Goal: Task Accomplishment & Management: Manage account settings

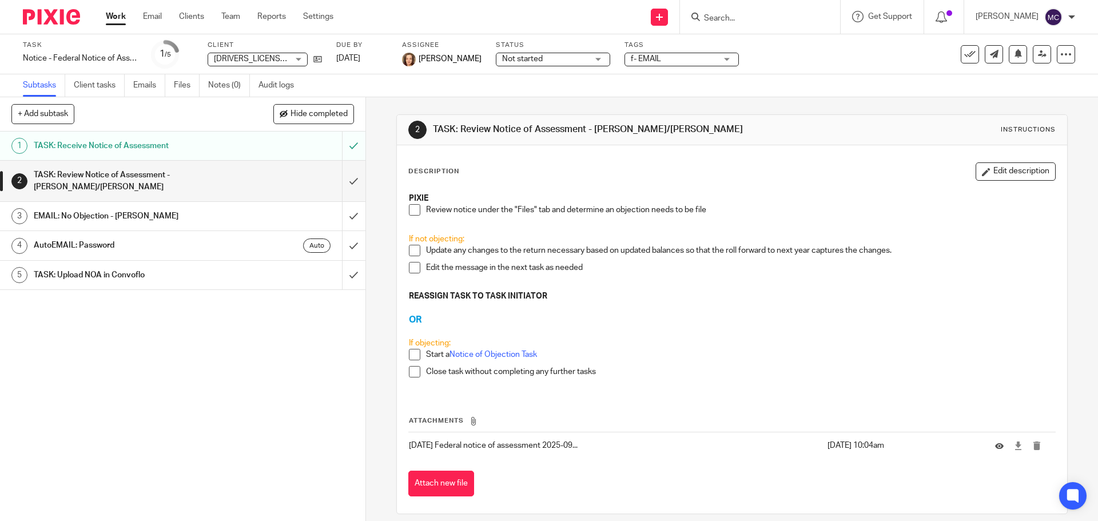
click at [114, 17] on link "Work" at bounding box center [116, 16] width 20 height 11
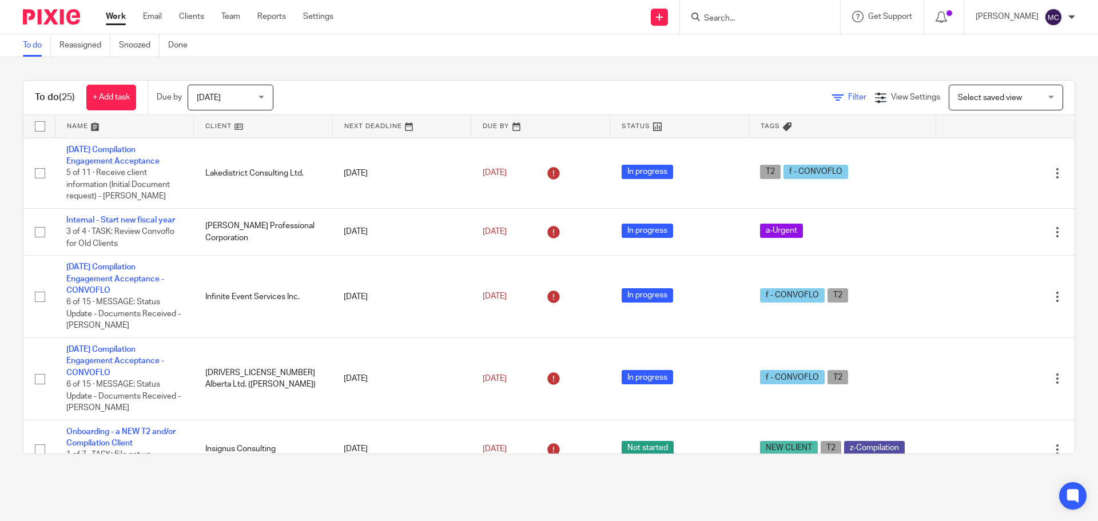
click at [848, 95] on span "Filter" at bounding box center [857, 97] width 18 height 8
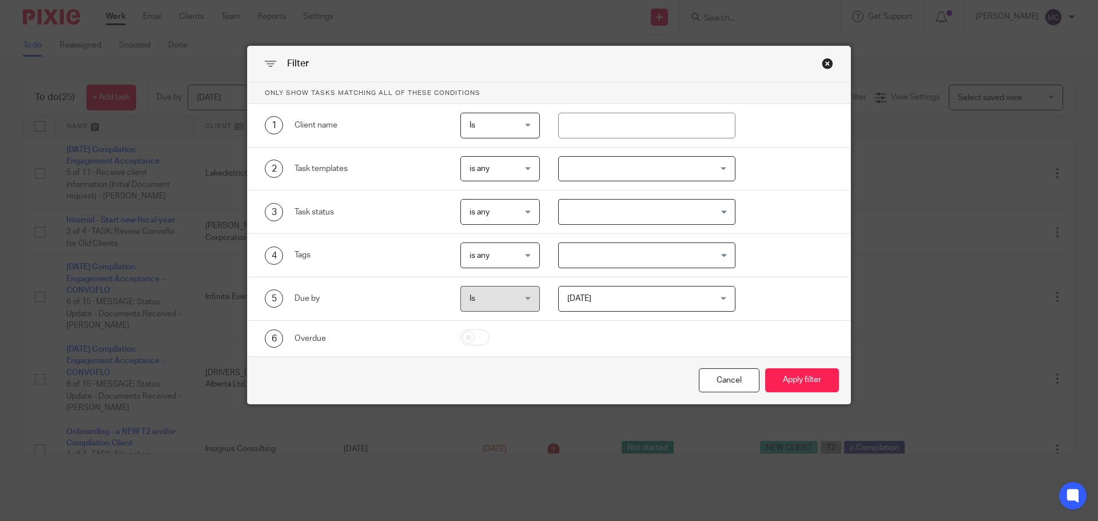
click at [823, 60] on div "Close this dialog window" at bounding box center [827, 63] width 11 height 11
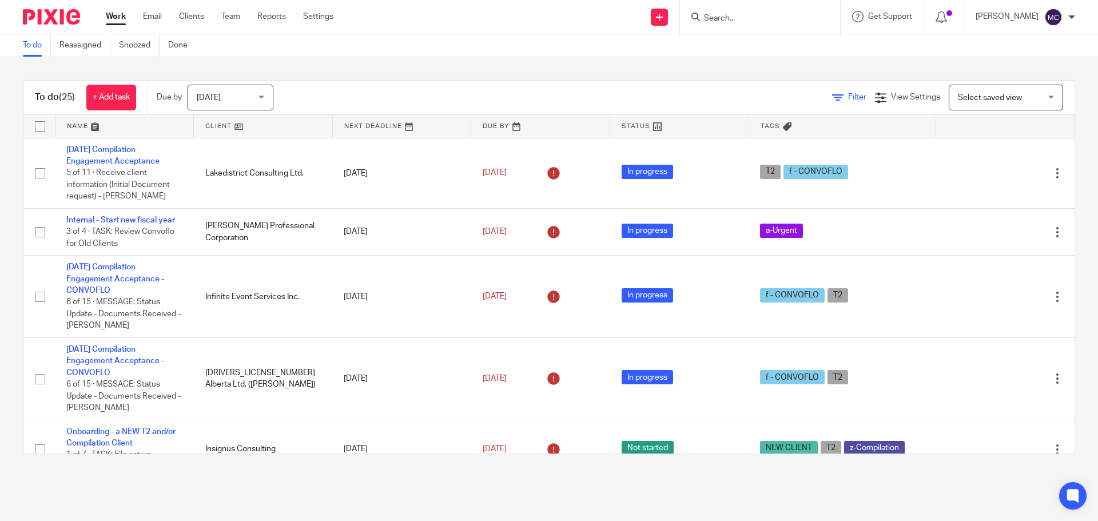
click at [832, 95] on icon at bounding box center [837, 97] width 11 height 11
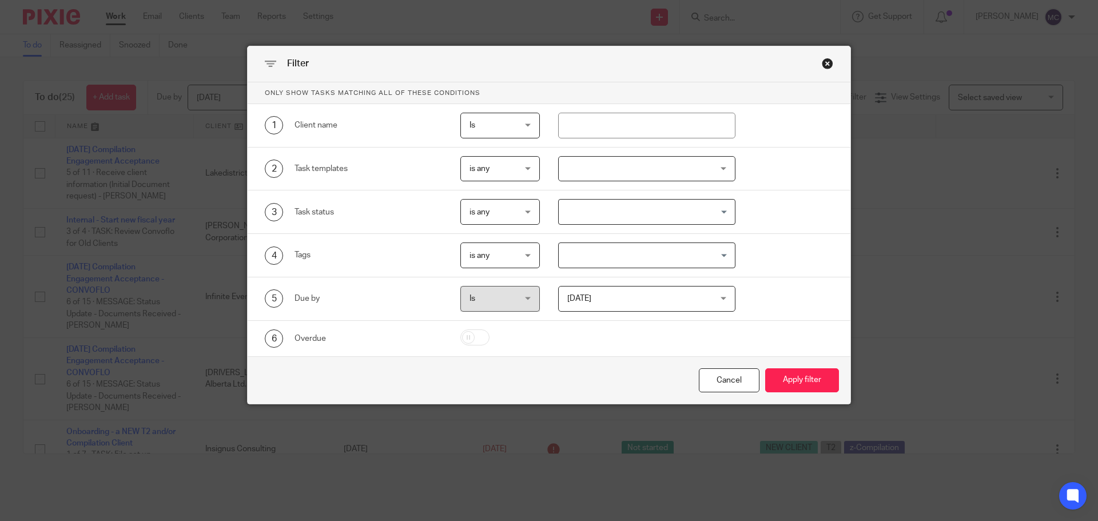
click at [711, 168] on div at bounding box center [647, 169] width 178 height 26
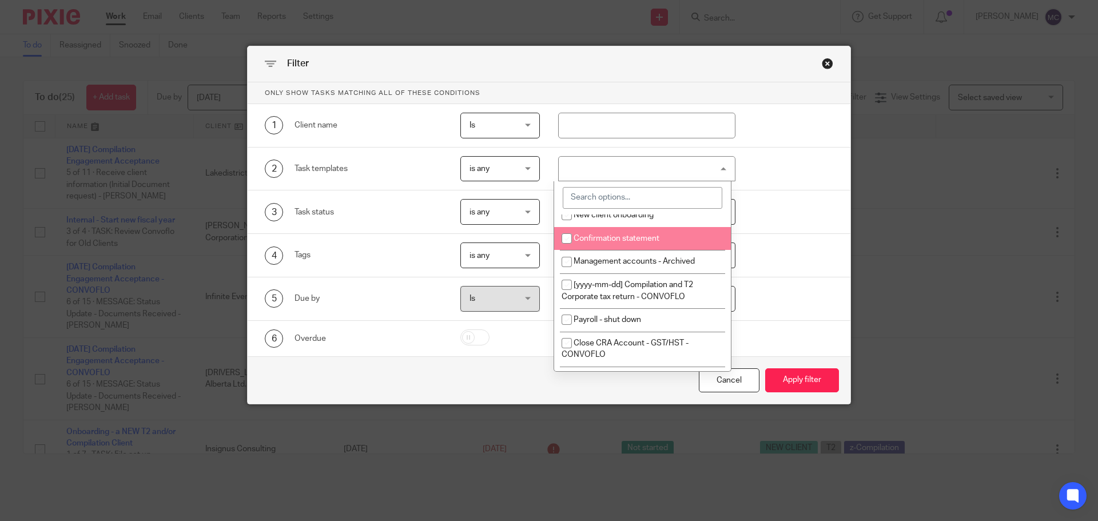
scroll to position [229, 0]
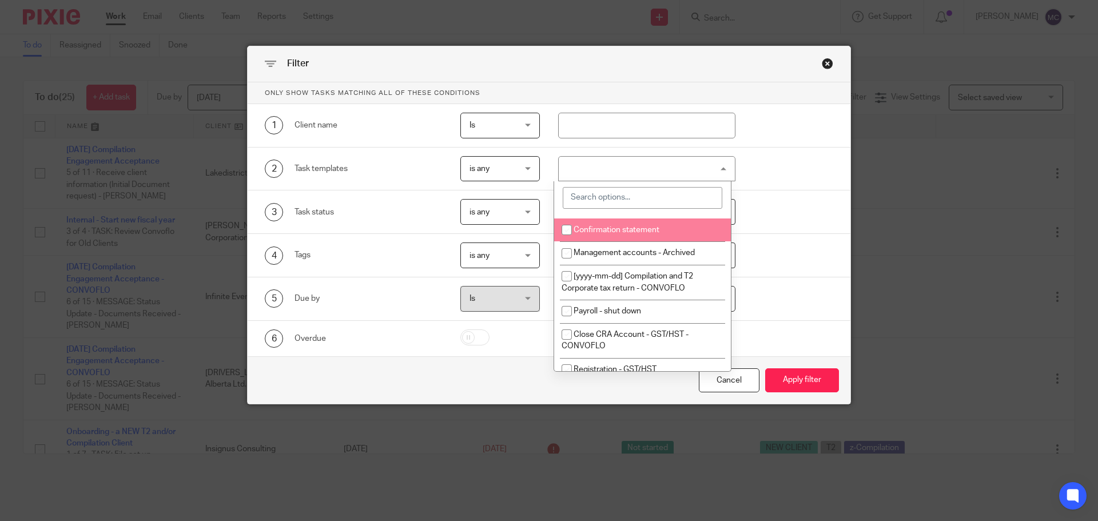
click at [612, 162] on div at bounding box center [647, 169] width 178 height 26
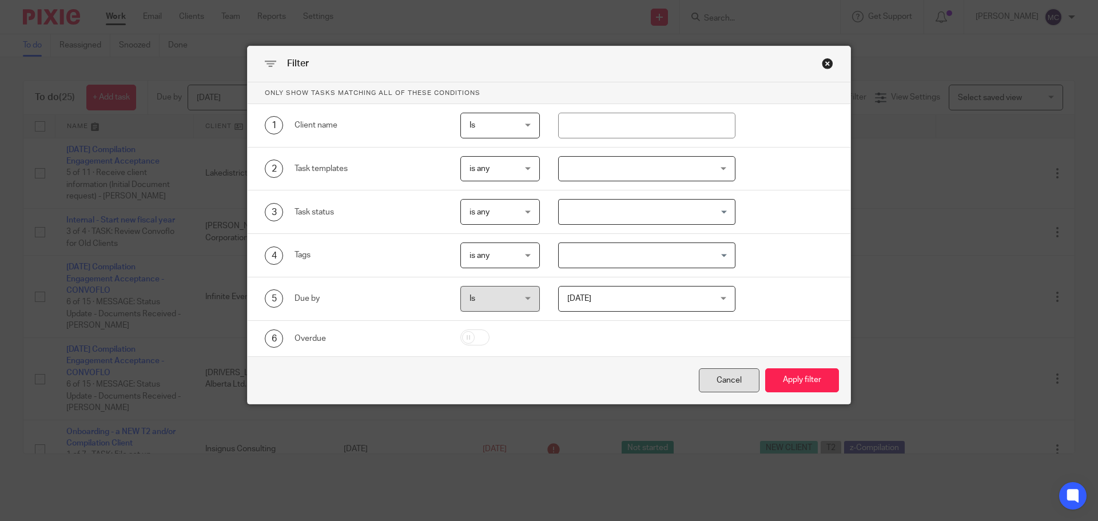
click at [722, 380] on div "Cancel" at bounding box center [729, 380] width 61 height 25
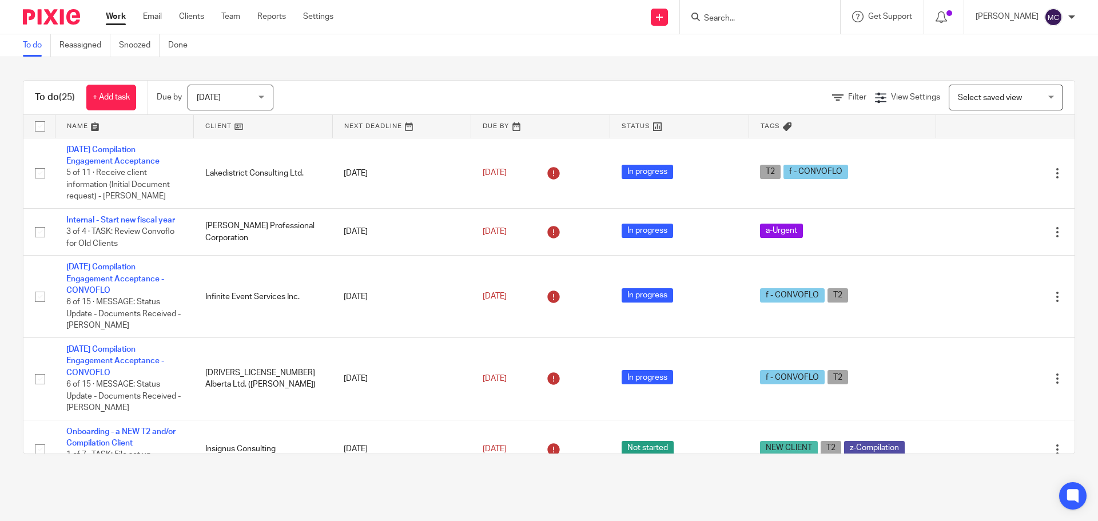
click at [1037, 99] on div "Select saved view Select saved view" at bounding box center [1006, 98] width 114 height 26
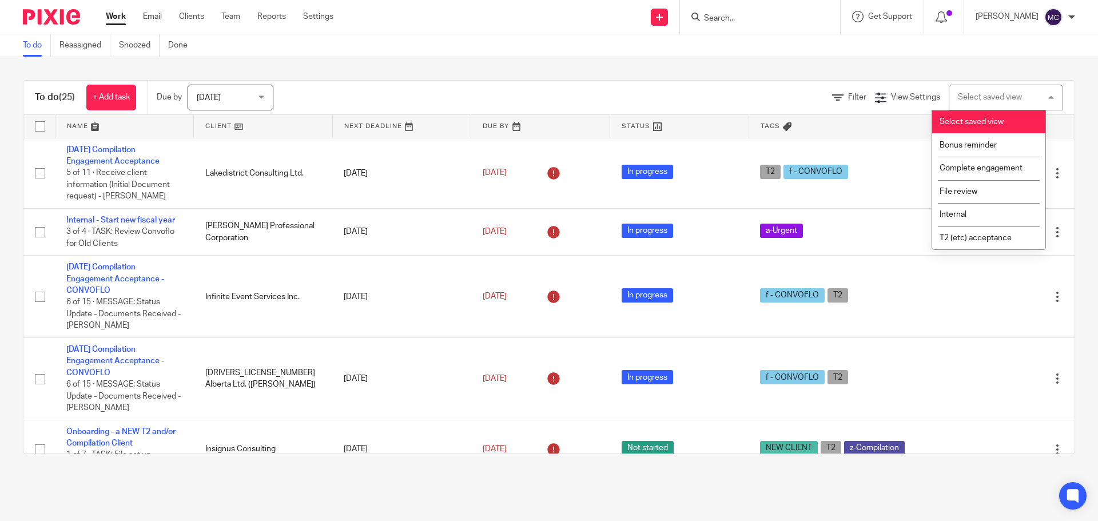
click at [1037, 99] on div "Select saved view Select saved view" at bounding box center [1006, 98] width 114 height 26
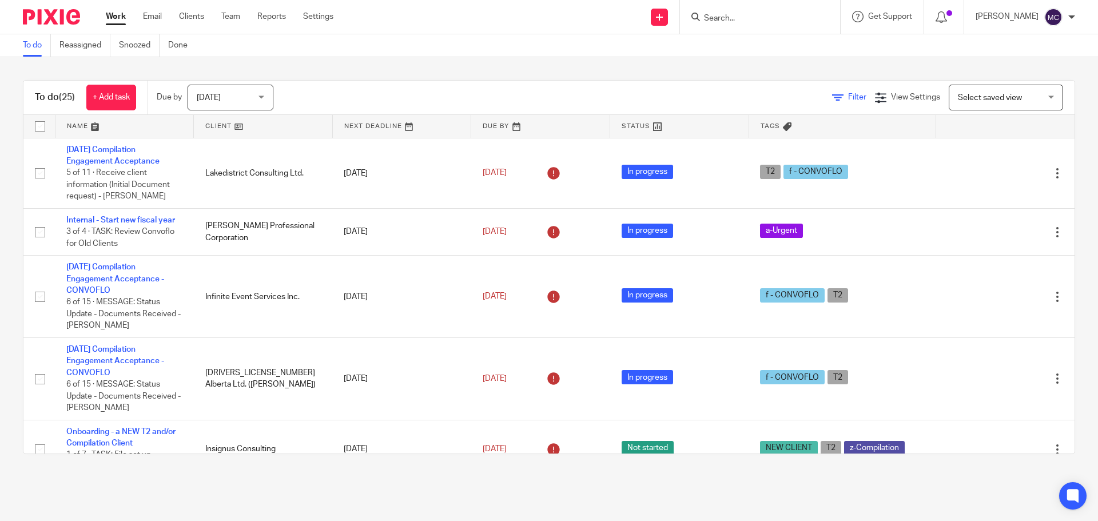
click at [832, 96] on icon at bounding box center [837, 97] width 11 height 11
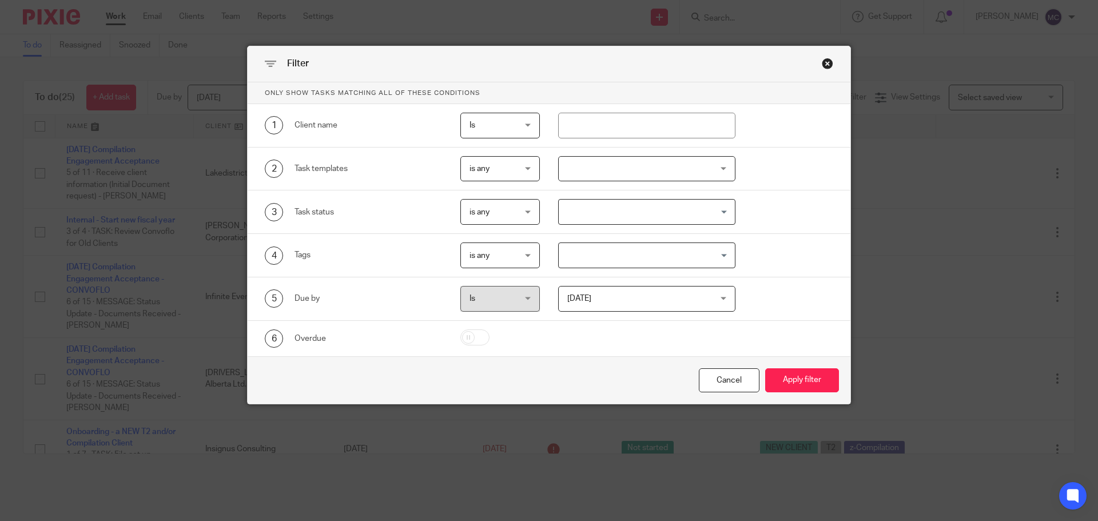
click at [825, 64] on div "Close this dialog window" at bounding box center [827, 63] width 11 height 11
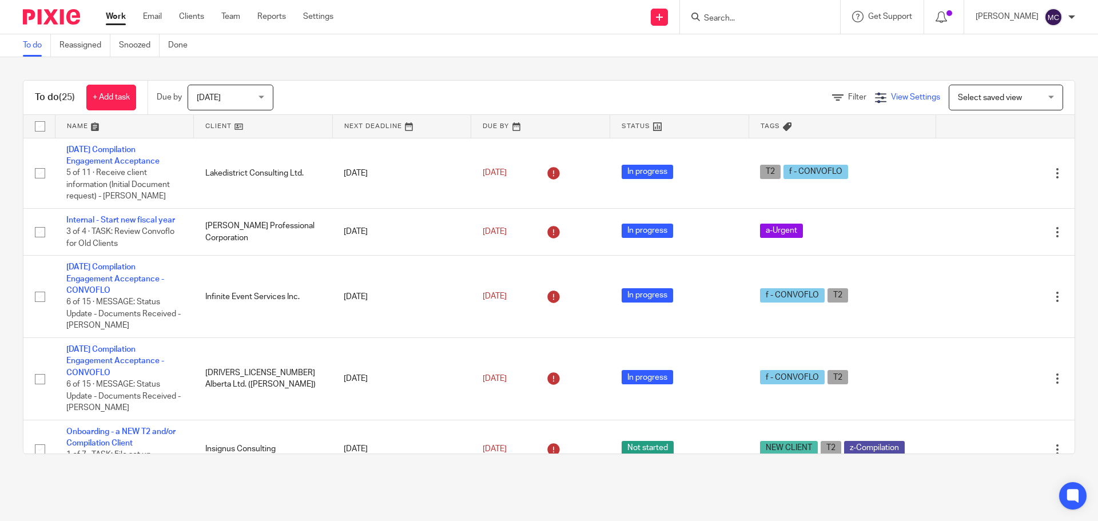
click at [921, 97] on span "View Settings" at bounding box center [915, 97] width 49 height 8
click at [848, 95] on span "Filter" at bounding box center [857, 97] width 18 height 8
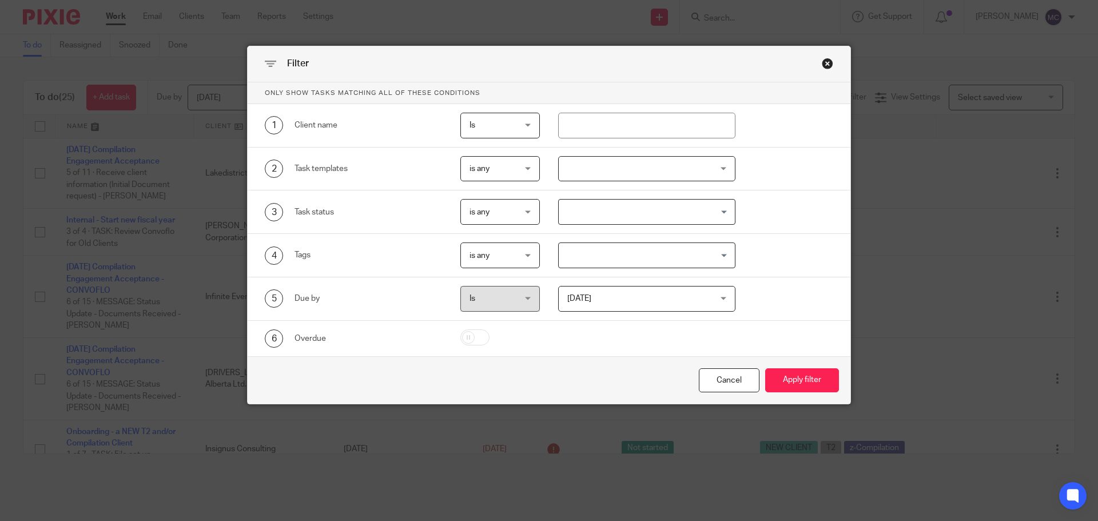
click at [337, 89] on p "Only show tasks matching all of these conditions" at bounding box center [549, 93] width 603 height 22
click at [822, 61] on div "Close this dialog window" at bounding box center [827, 63] width 11 height 11
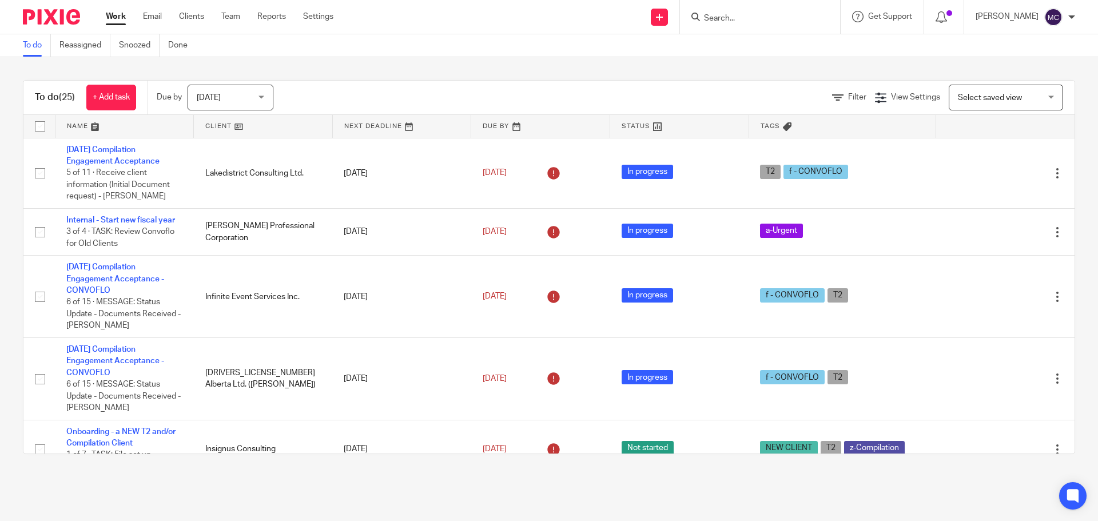
click at [1036, 98] on div "Select saved view Select saved view" at bounding box center [1006, 98] width 114 height 26
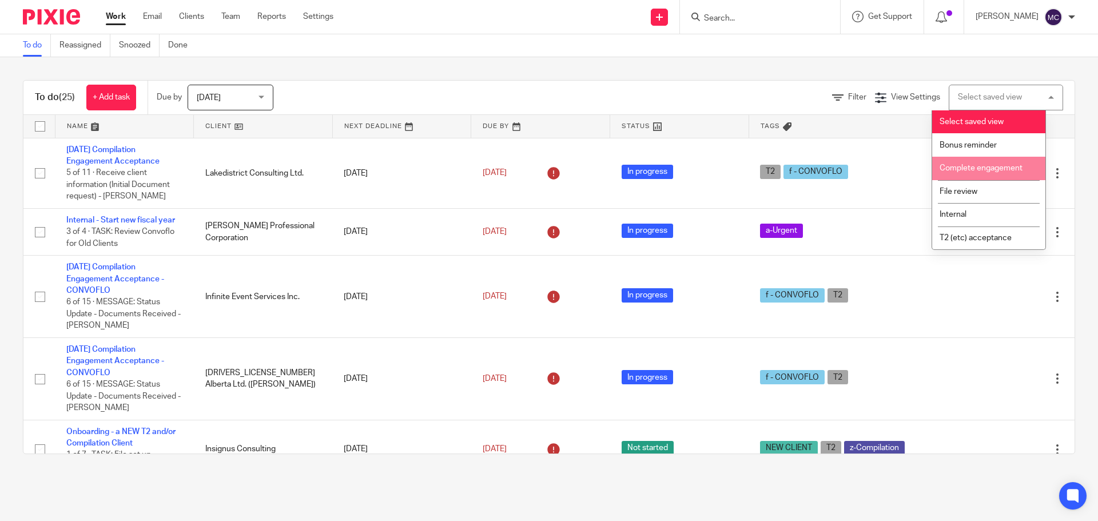
click at [976, 166] on span "Complete engagement" at bounding box center [981, 168] width 83 height 8
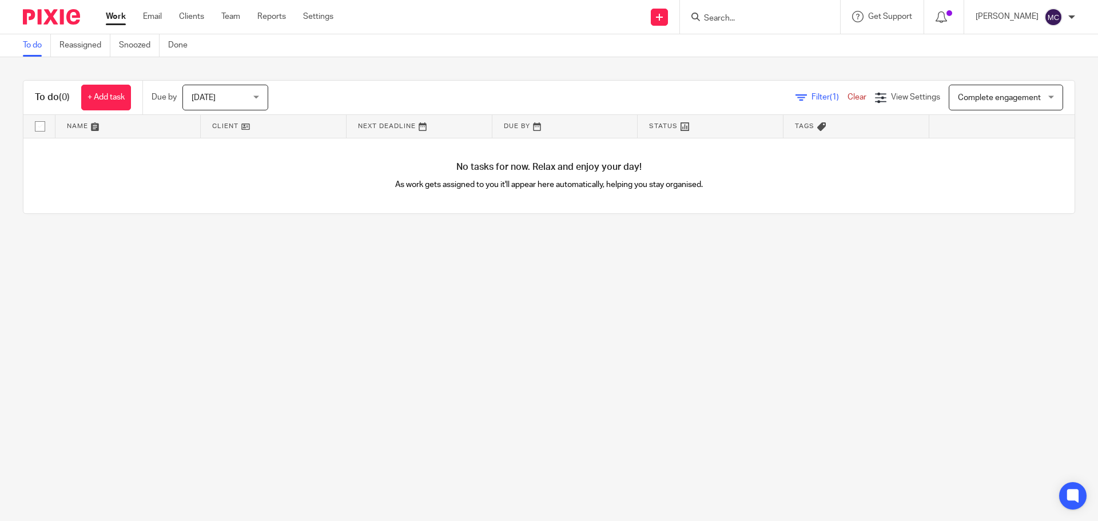
click at [1033, 98] on div "Complete engagement Complete engagement" at bounding box center [1006, 98] width 114 height 26
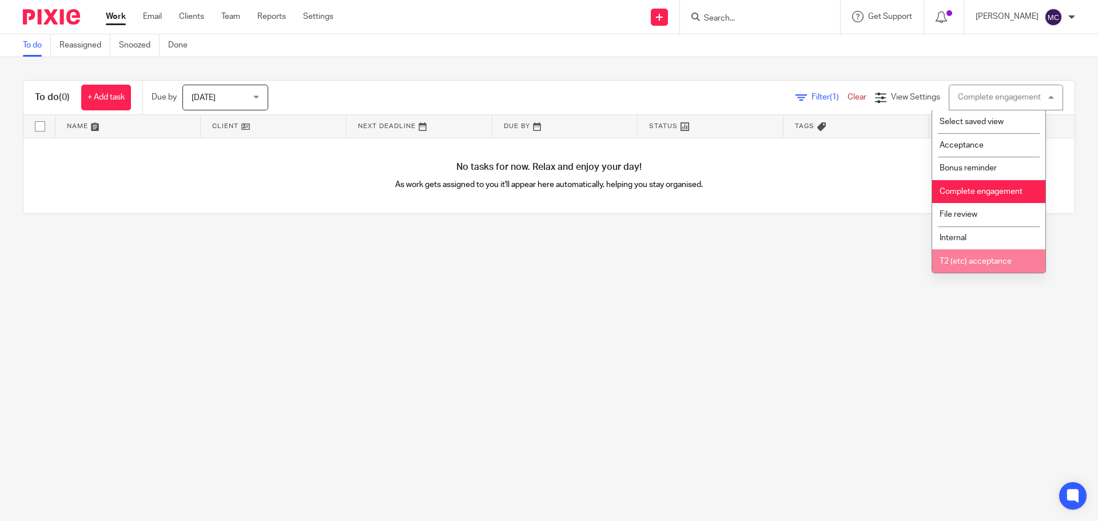
click at [972, 261] on span "T2 (etc) acceptance" at bounding box center [976, 261] width 72 height 8
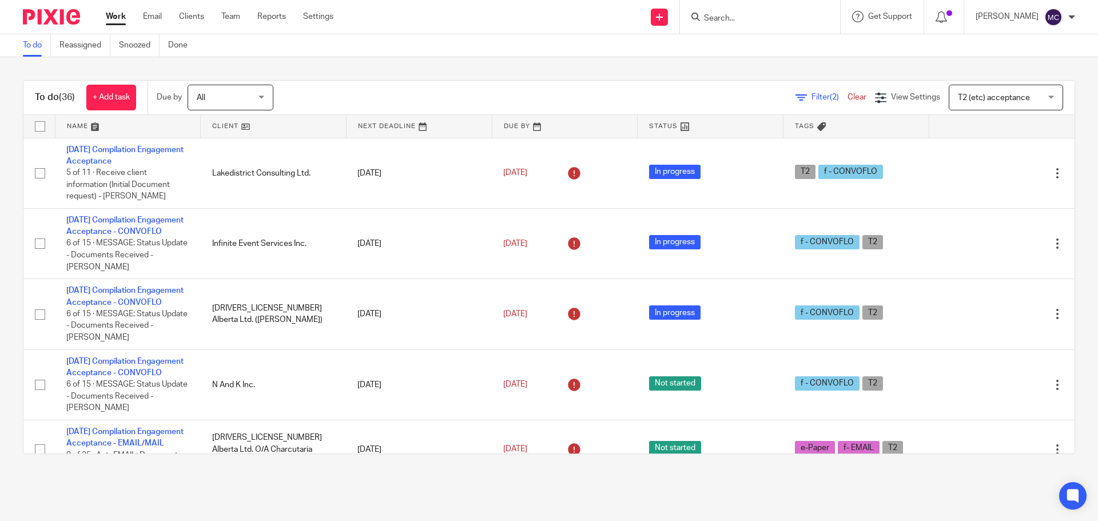
click at [1039, 97] on div "T2 (etc) acceptance T2 (etc) acceptance" at bounding box center [1006, 98] width 114 height 26
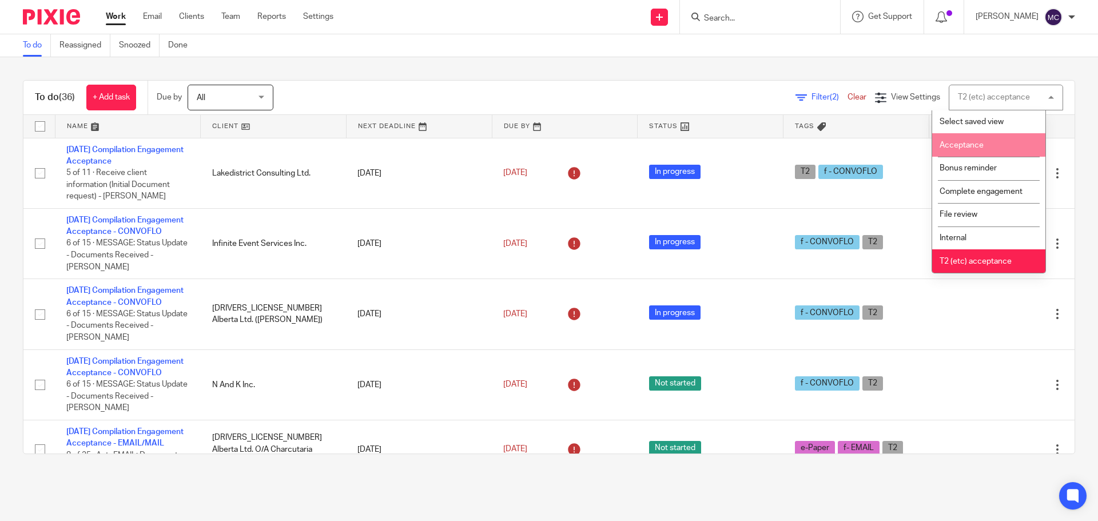
click at [987, 144] on li "Acceptance" at bounding box center [988, 144] width 113 height 23
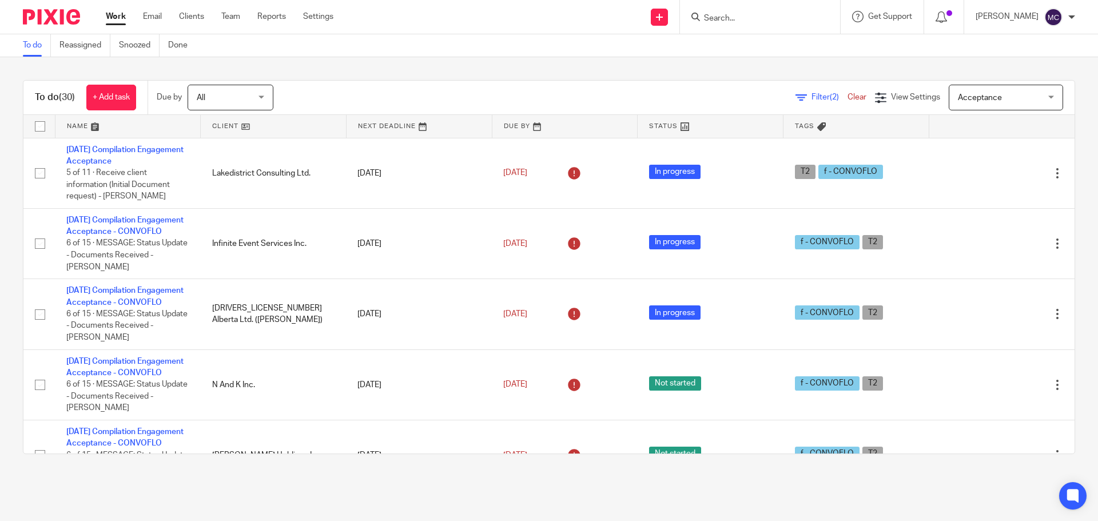
click at [1033, 98] on div "Acceptance Acceptance" at bounding box center [1006, 98] width 114 height 26
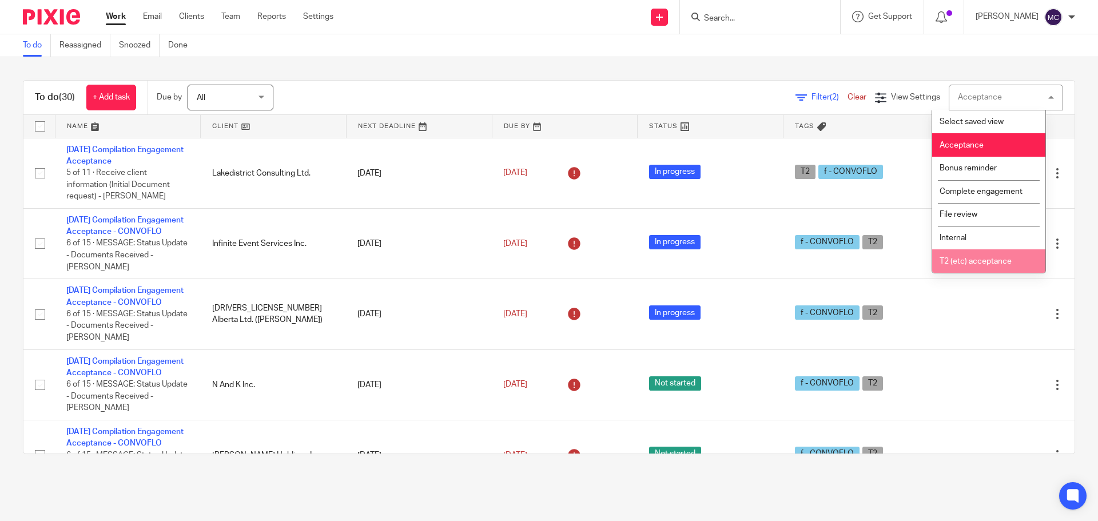
click at [963, 257] on span "T2 (etc) acceptance" at bounding box center [976, 261] width 72 height 8
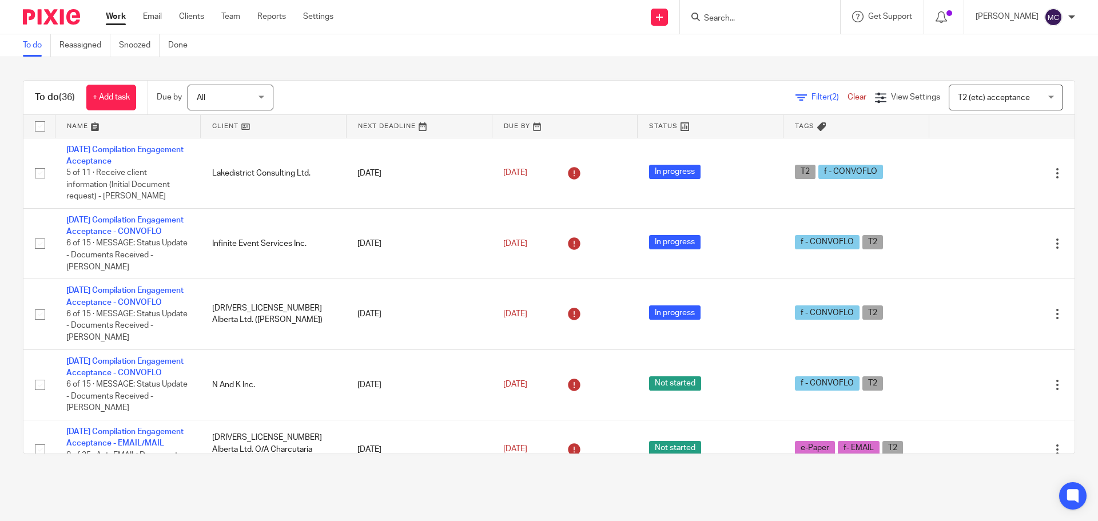
click at [1036, 93] on div "T2 (etc) acceptance T2 (etc) acceptance" at bounding box center [1006, 98] width 114 height 26
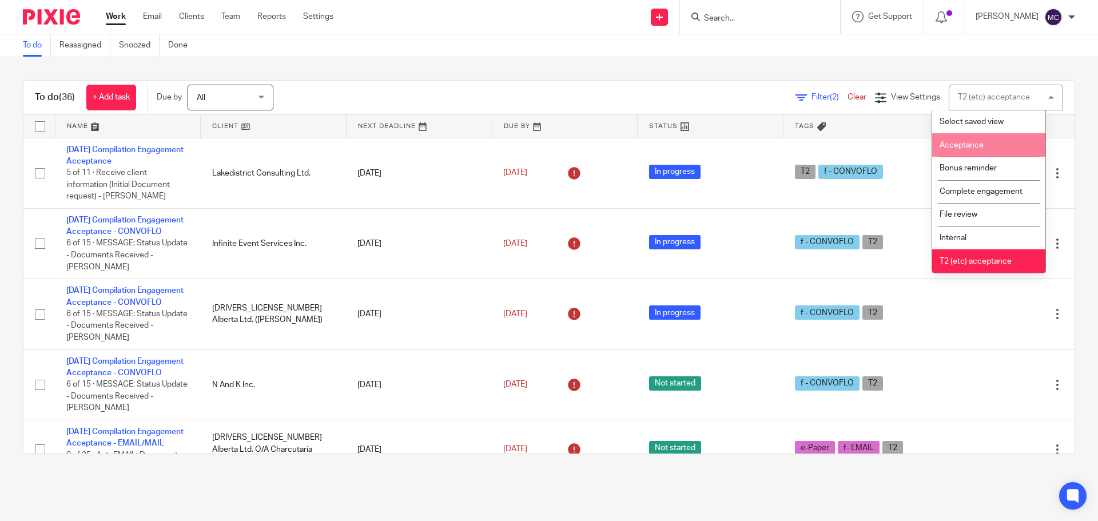
click at [961, 142] on span "Acceptance" at bounding box center [962, 145] width 44 height 8
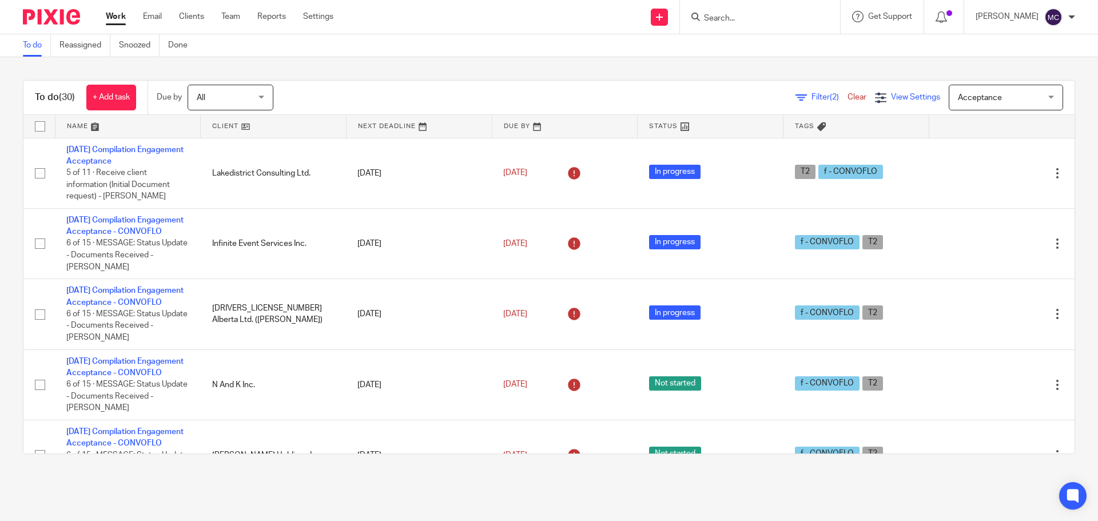
drag, startPoint x: 1039, startPoint y: 98, endPoint x: 901, endPoint y: 93, distance: 138.5
click at [901, 93] on span "View Settings" at bounding box center [915, 97] width 49 height 8
click at [1033, 99] on div "Acceptance Acceptance" at bounding box center [1006, 98] width 114 height 26
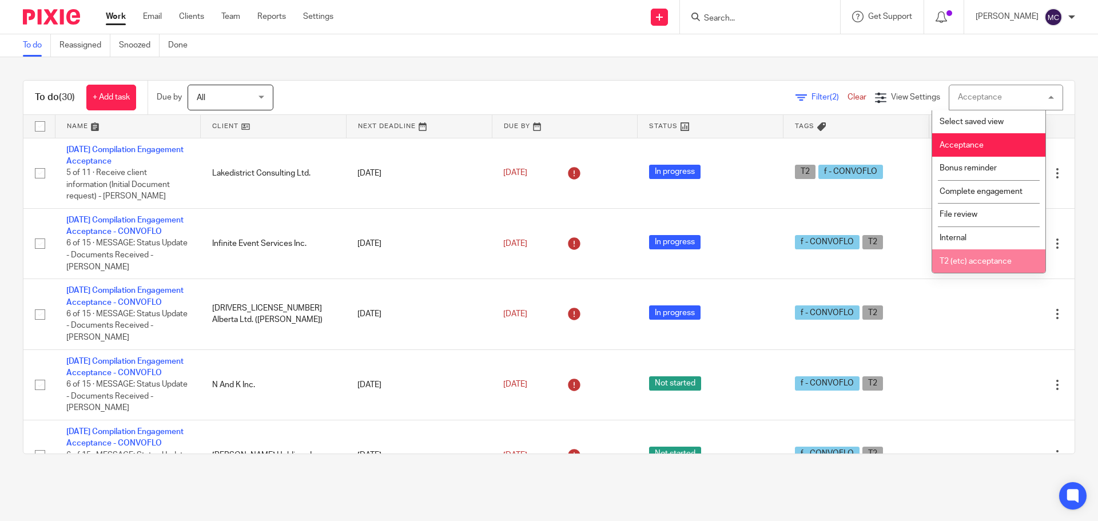
click at [965, 259] on span "T2 (etc) acceptance" at bounding box center [976, 261] width 72 height 8
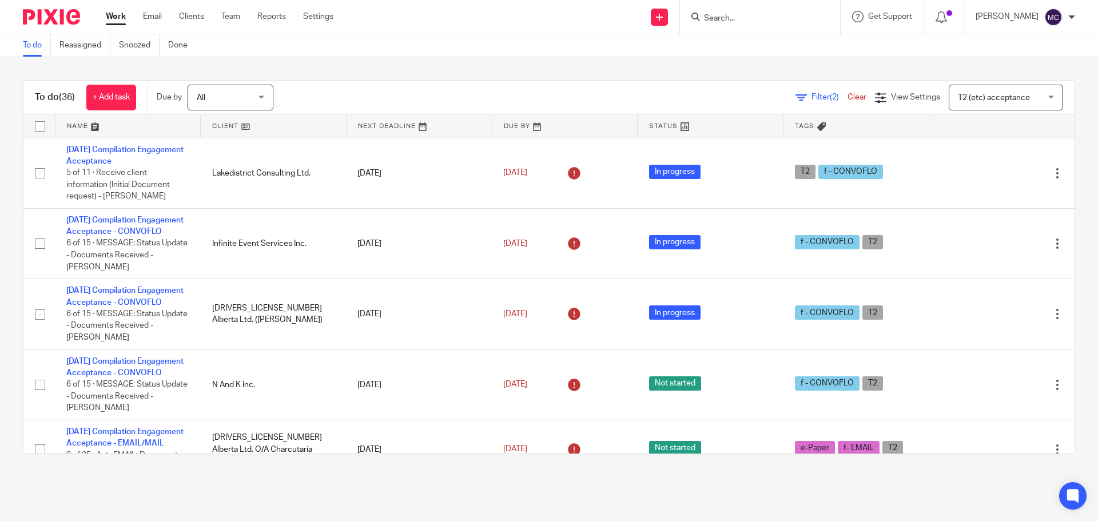
click at [817, 92] on div "Filter (2) Clear" at bounding box center [835, 98] width 79 height 12
click at [812, 98] on span "Filter (2)" at bounding box center [830, 97] width 36 height 8
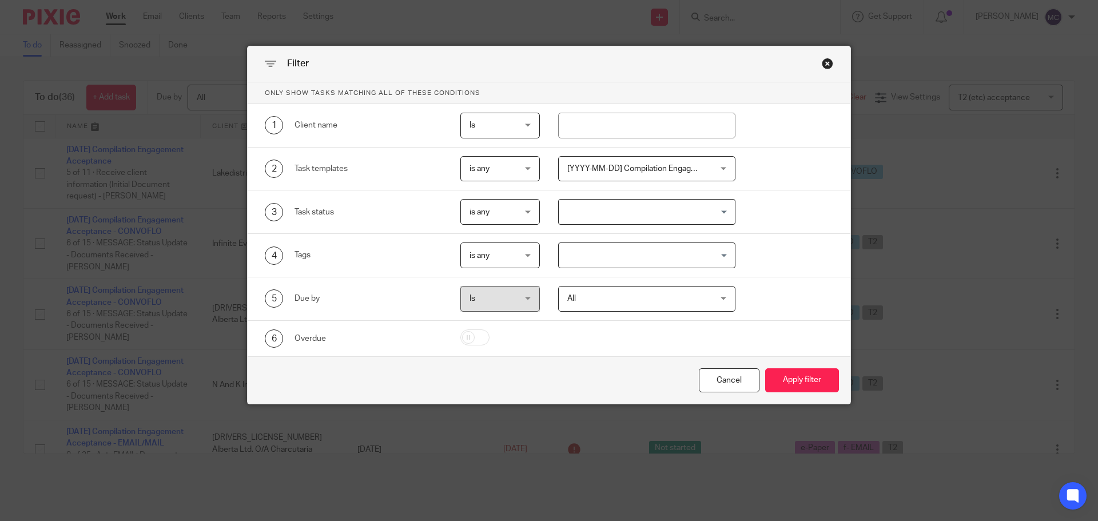
click at [824, 67] on div "Close this dialog window" at bounding box center [827, 63] width 11 height 11
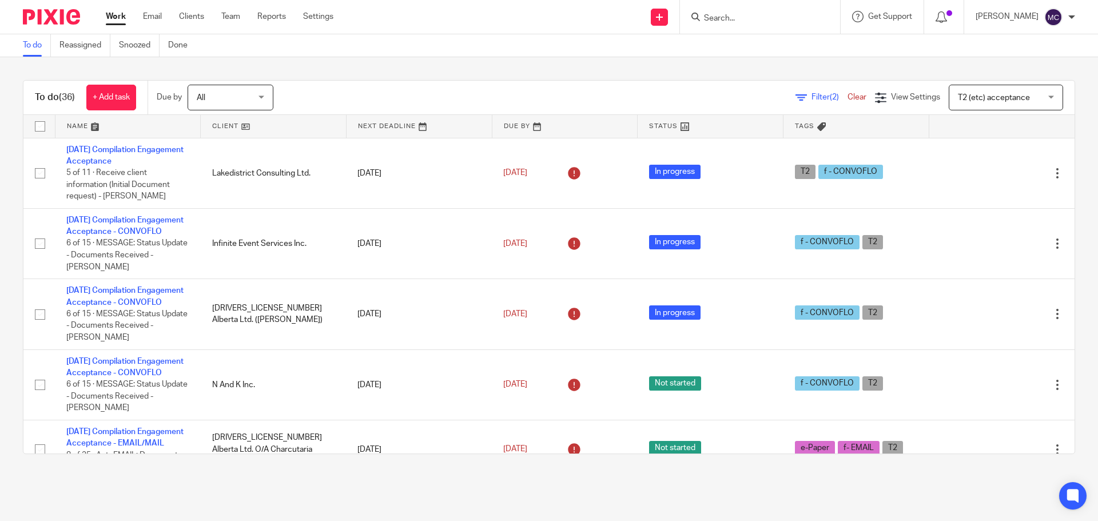
click at [495, 70] on div "To do (36) + Add task Due by All All Today Tomorrow This week Next week This mo…" at bounding box center [549, 267] width 1098 height 420
click at [740, 15] on input "Search" at bounding box center [754, 19] width 103 height 10
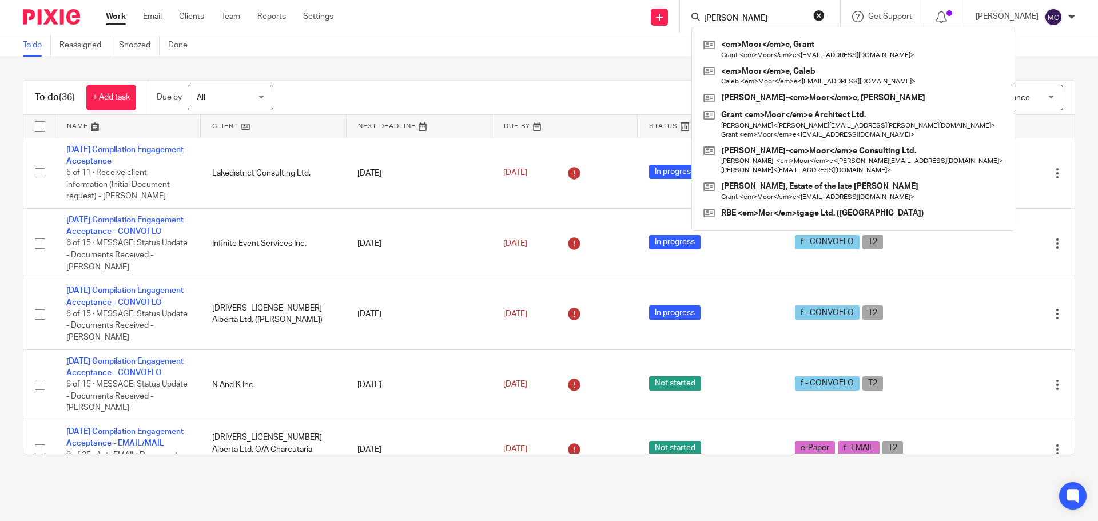
type input "Moore"
click button "submit" at bounding box center [0, 0] width 0 height 0
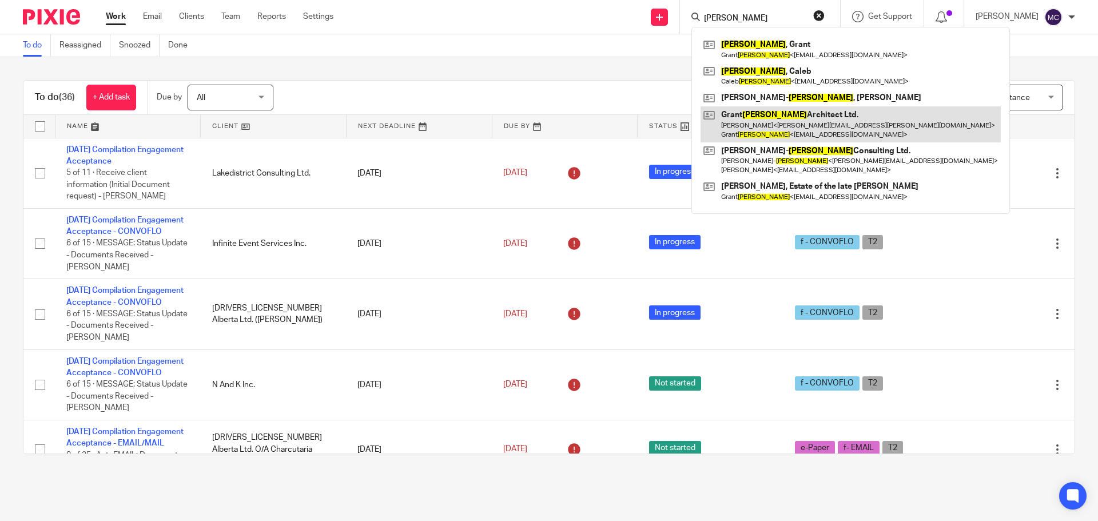
click at [754, 113] on link at bounding box center [851, 123] width 300 height 35
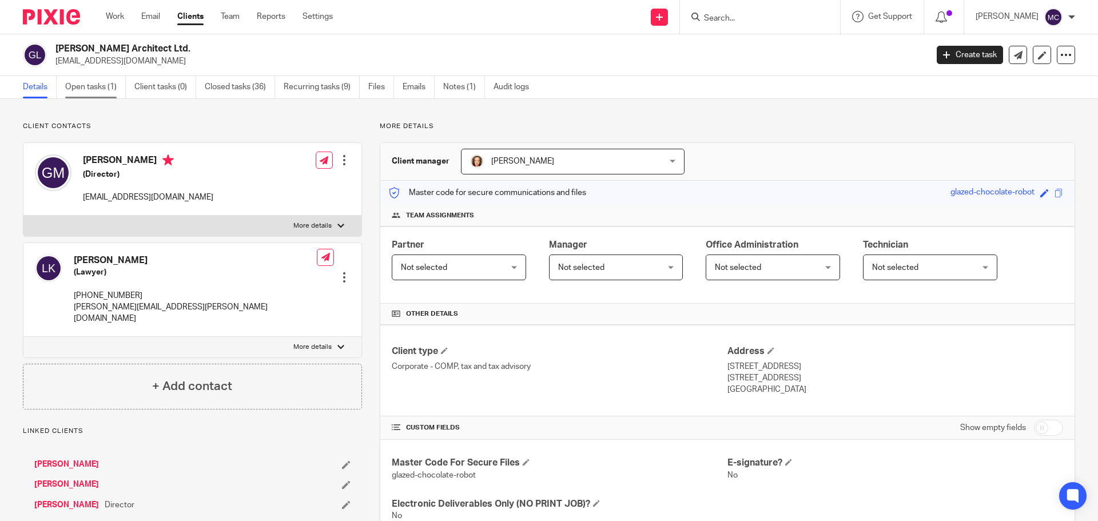
click at [86, 89] on link "Open tasks (1)" at bounding box center [95, 87] width 61 height 22
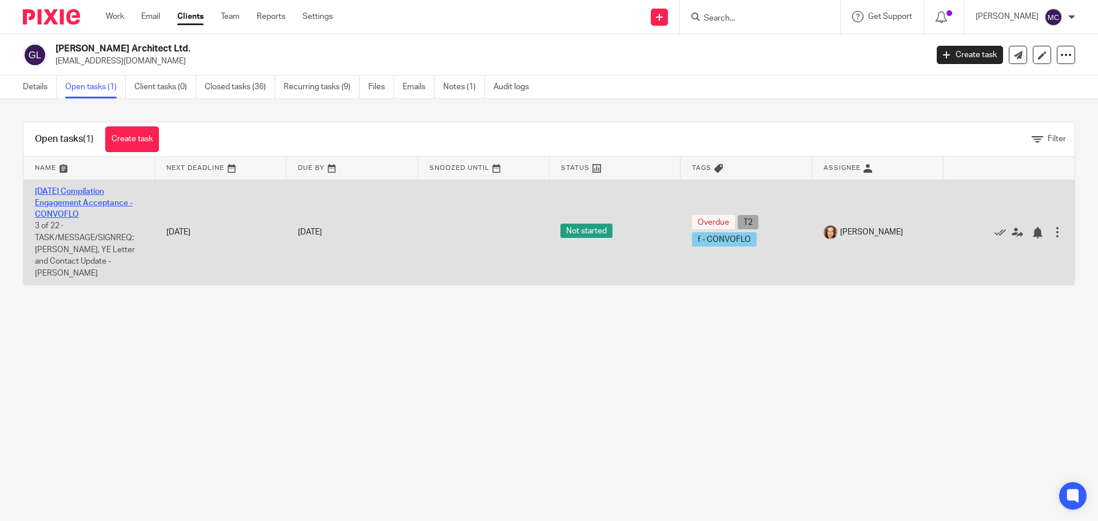
click at [79, 206] on link "[DATE] Compilation Engagement Acceptance - CONVOFLO" at bounding box center [84, 203] width 98 height 31
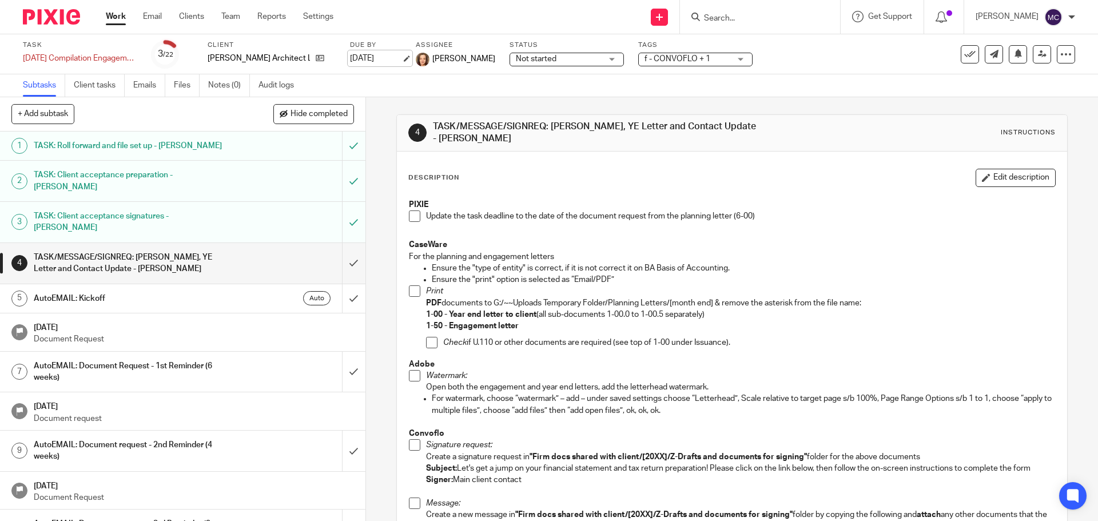
click at [378, 56] on link "Oct 2, 2025" at bounding box center [375, 59] width 51 height 12
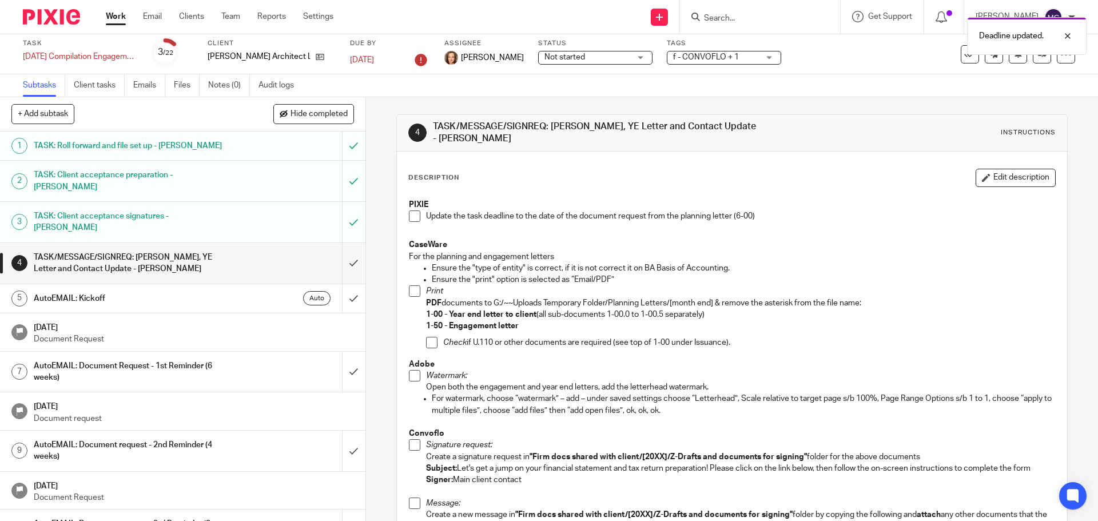
click at [409, 214] on span at bounding box center [414, 215] width 11 height 11
click at [412, 292] on span at bounding box center [414, 290] width 11 height 11
click at [429, 344] on span at bounding box center [431, 342] width 11 height 11
click at [409, 376] on span at bounding box center [414, 375] width 11 height 11
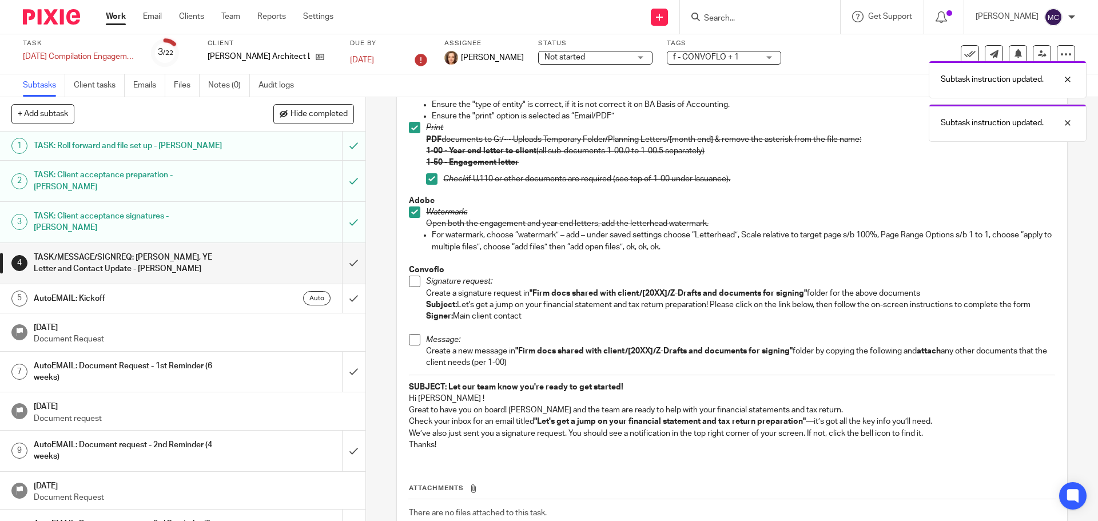
scroll to position [186, 0]
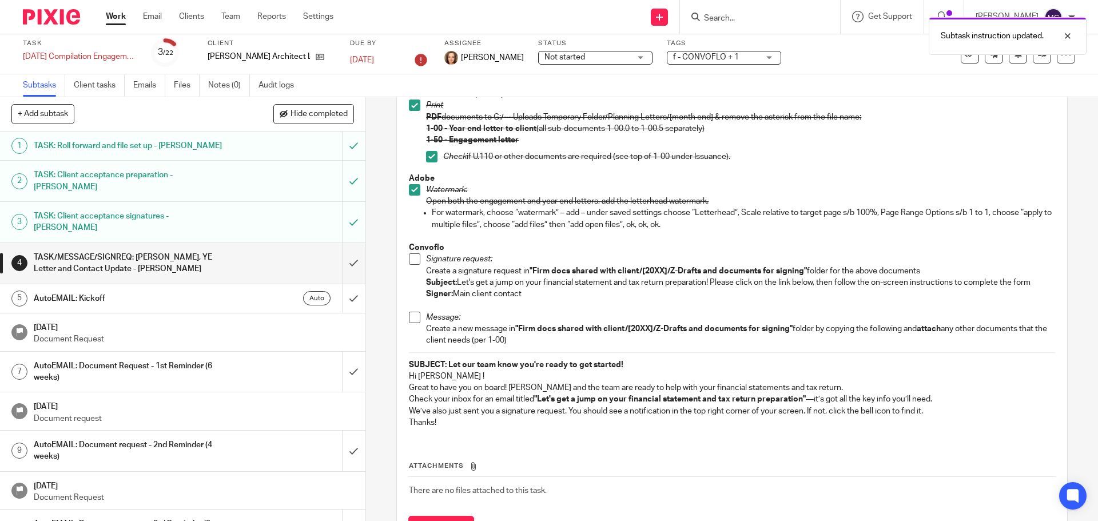
drag, startPoint x: 457, startPoint y: 282, endPoint x: 1032, endPoint y: 280, distance: 575.3
click at [1032, 280] on p "Subject: Let's get a jump on your financial statement and tax return preparatio…" at bounding box center [740, 282] width 629 height 11
copy p "Let's get a jump on your financial statement and tax return preparation! Please…"
click at [414, 261] on span at bounding box center [414, 258] width 11 height 11
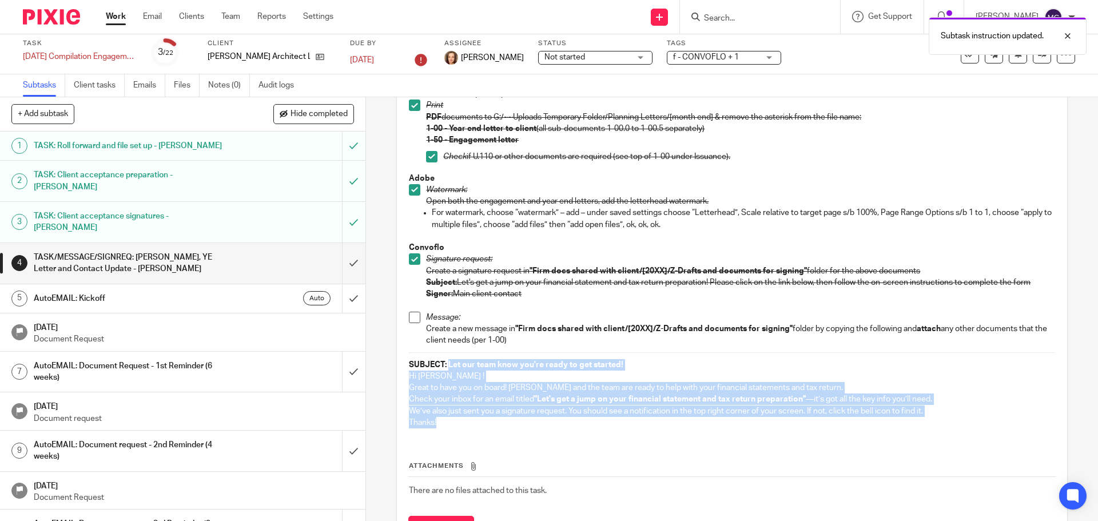
drag, startPoint x: 444, startPoint y: 366, endPoint x: 450, endPoint y: 424, distance: 58.0
click at [450, 424] on div "PIXIE Update the task deadline to the date of the document request from the pla…" at bounding box center [731, 221] width 657 height 429
copy div "Let our team know you're ready to get started! Hi Grant ! Great to have you on …"
click at [411, 317] on span at bounding box center [414, 317] width 11 height 11
click at [341, 243] on input "submit" at bounding box center [182, 263] width 365 height 41
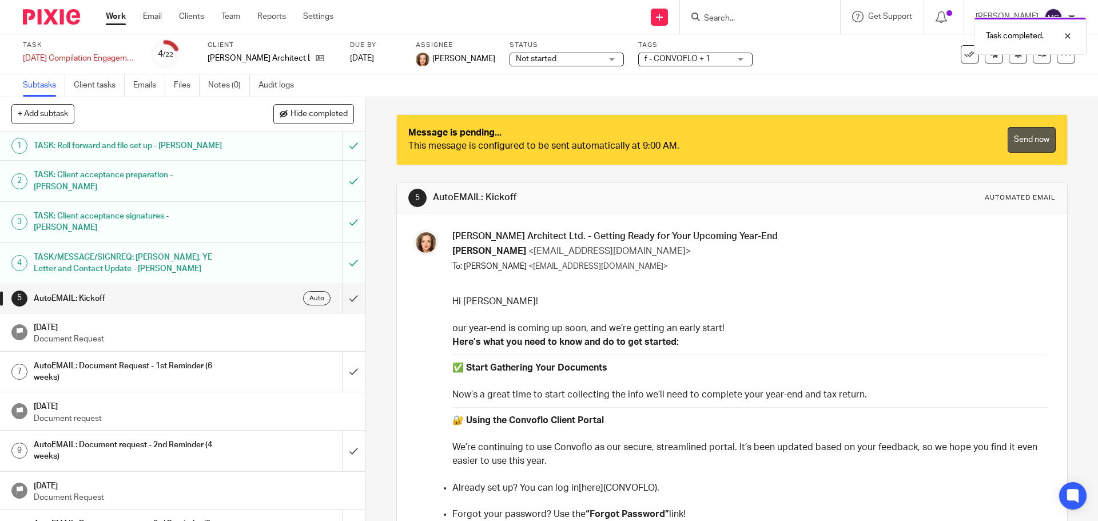
click at [1031, 138] on link "Send now" at bounding box center [1032, 140] width 48 height 26
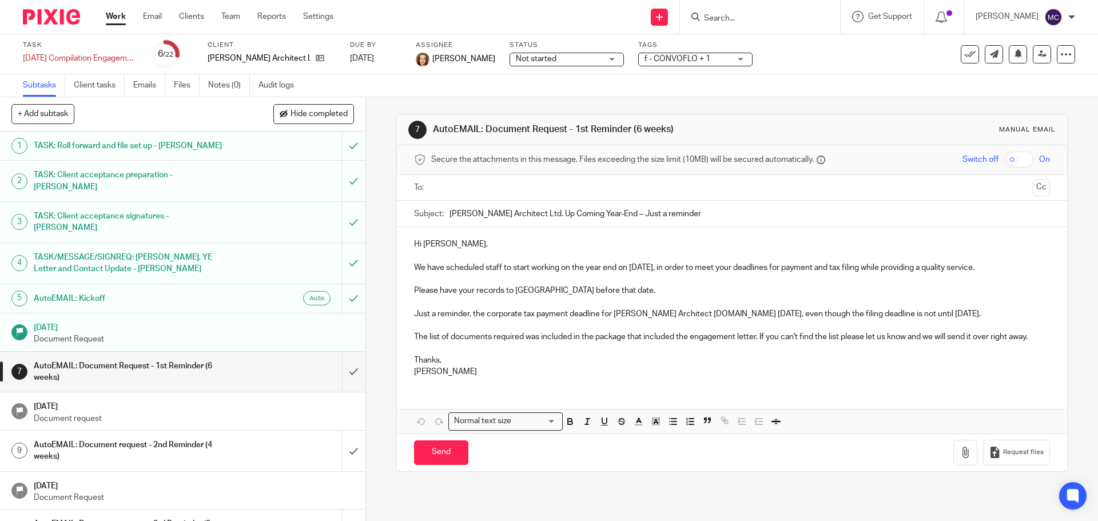
click at [749, 17] on input "Search" at bounding box center [754, 19] width 103 height 10
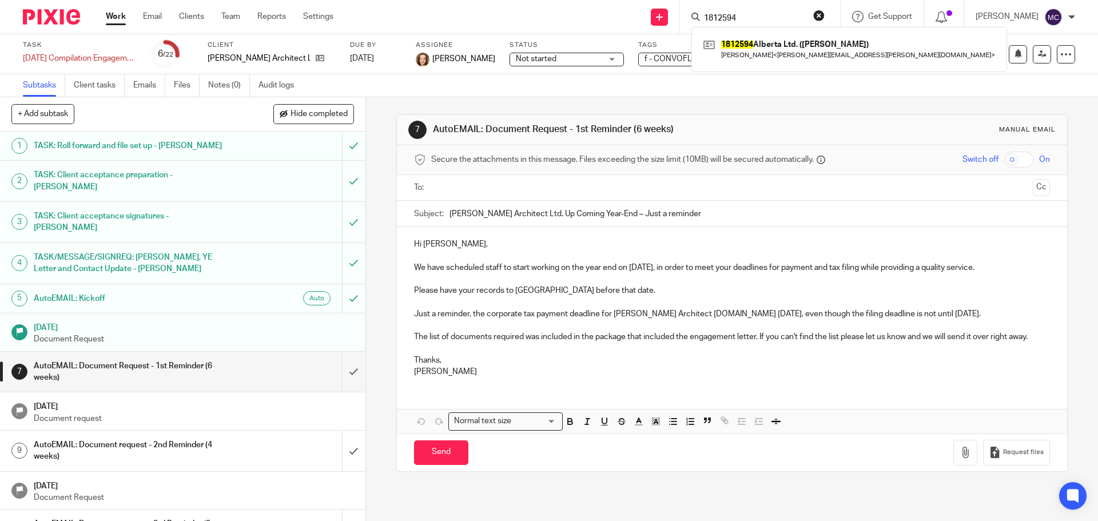
type input "1812594"
click button "submit" at bounding box center [0, 0] width 0 height 0
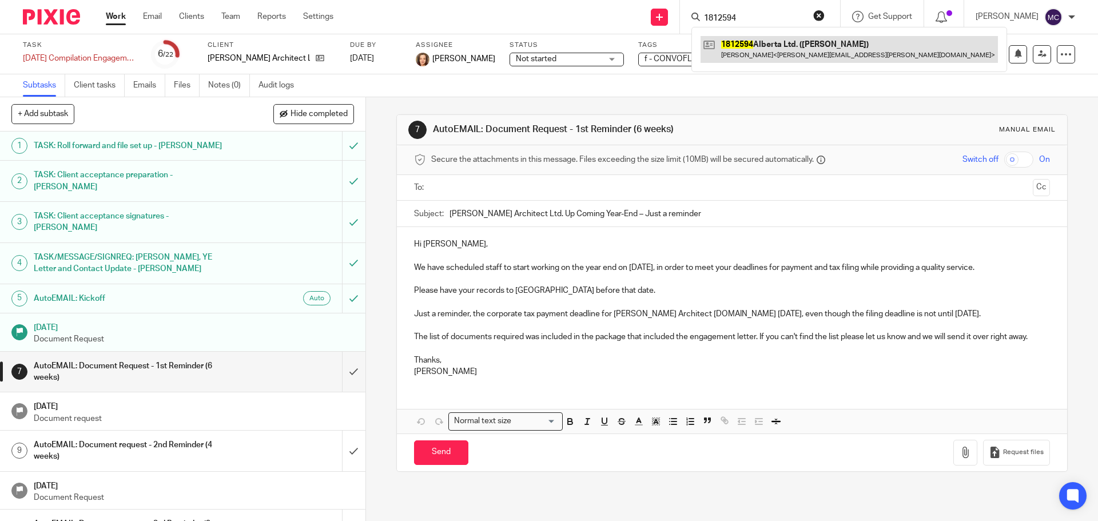
click at [753, 51] on link at bounding box center [849, 49] width 297 height 26
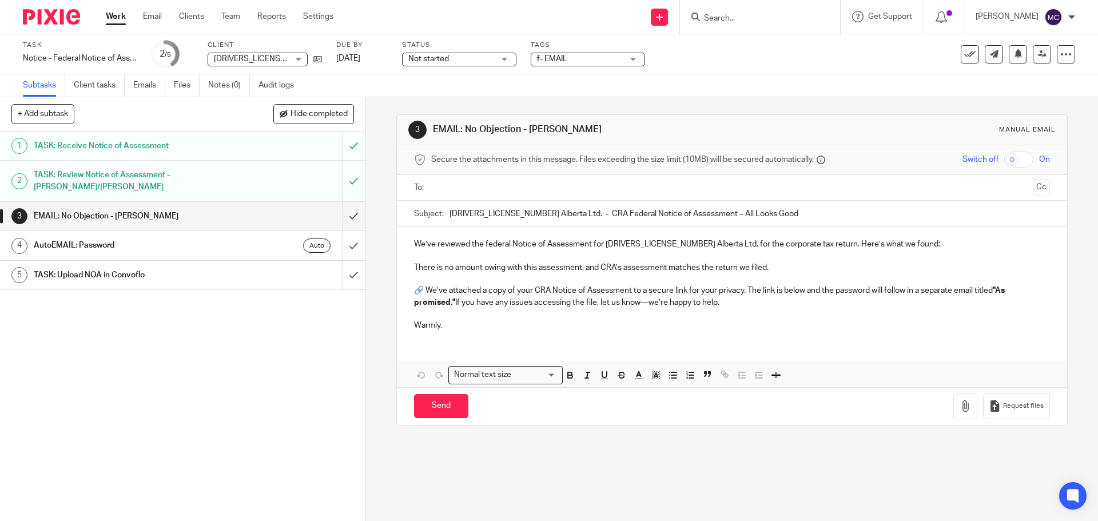
click at [1011, 158] on input "checkbox" at bounding box center [1018, 160] width 29 height 16
click at [953, 413] on button "button" at bounding box center [965, 406] width 24 height 26
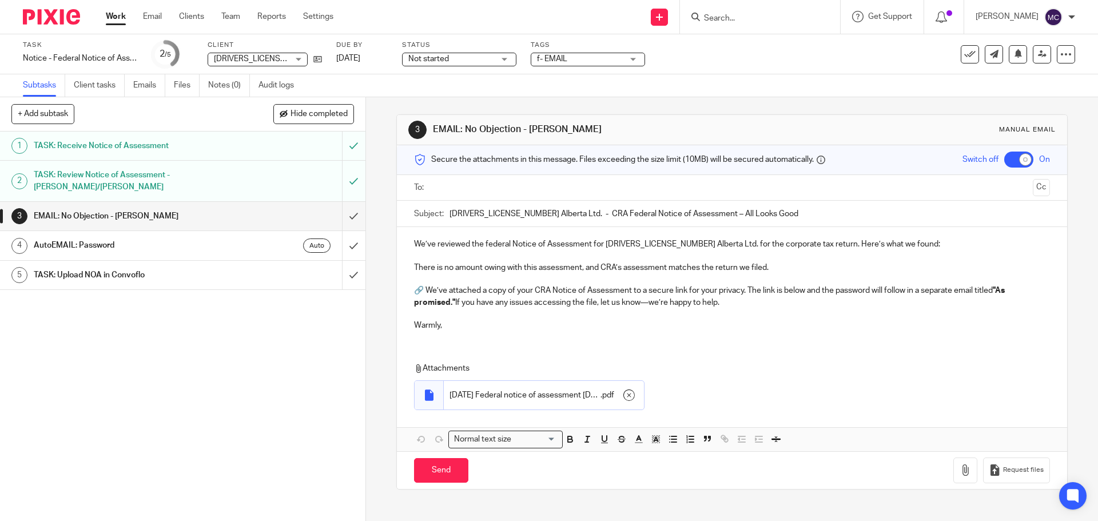
click at [463, 189] on input "text" at bounding box center [731, 187] width 592 height 13
click at [446, 470] on input "Send" at bounding box center [441, 472] width 54 height 25
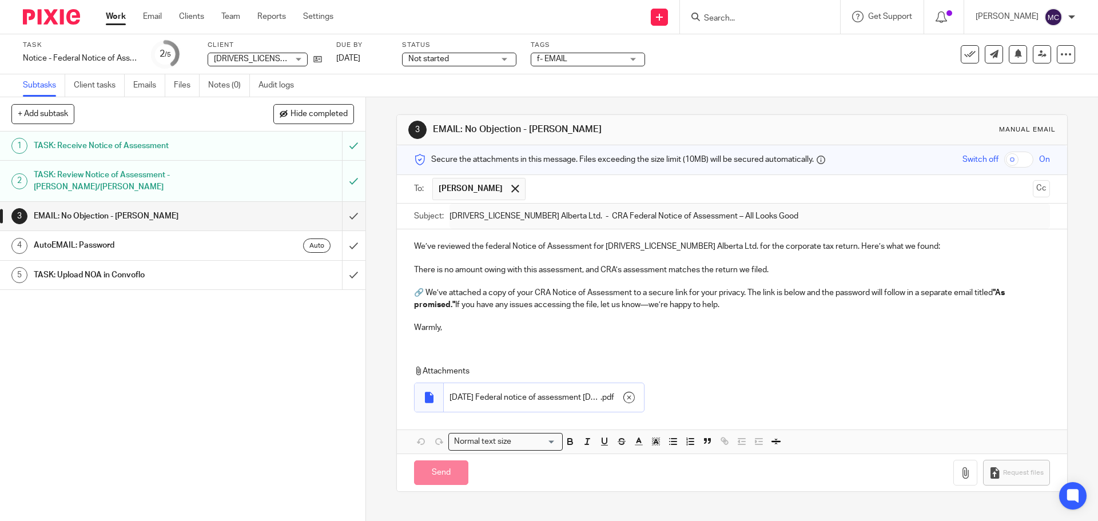
checkbox input "false"
type input "Sent"
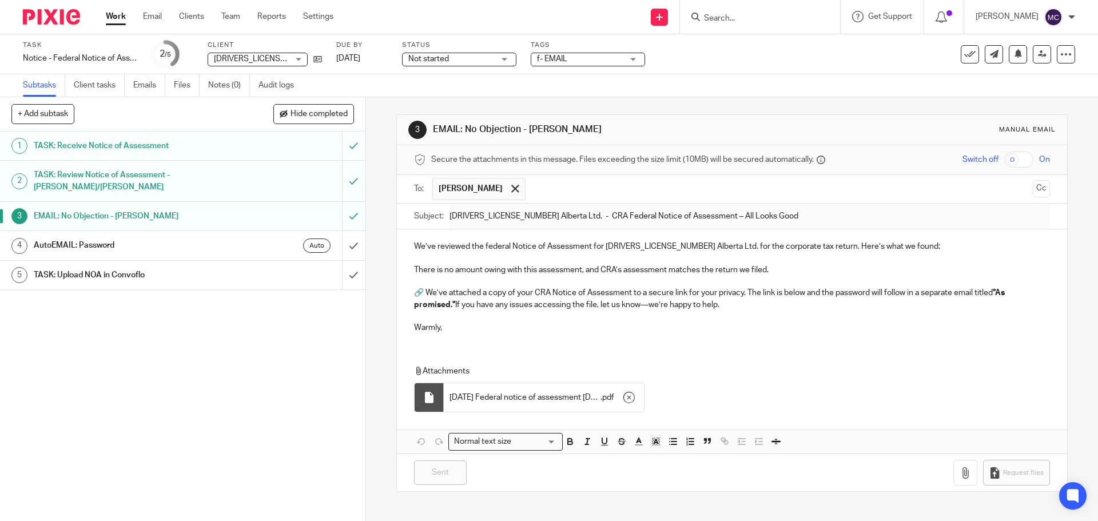
click at [112, 244] on h1 "AutoEMAIL: Password" at bounding box center [133, 245] width 198 height 17
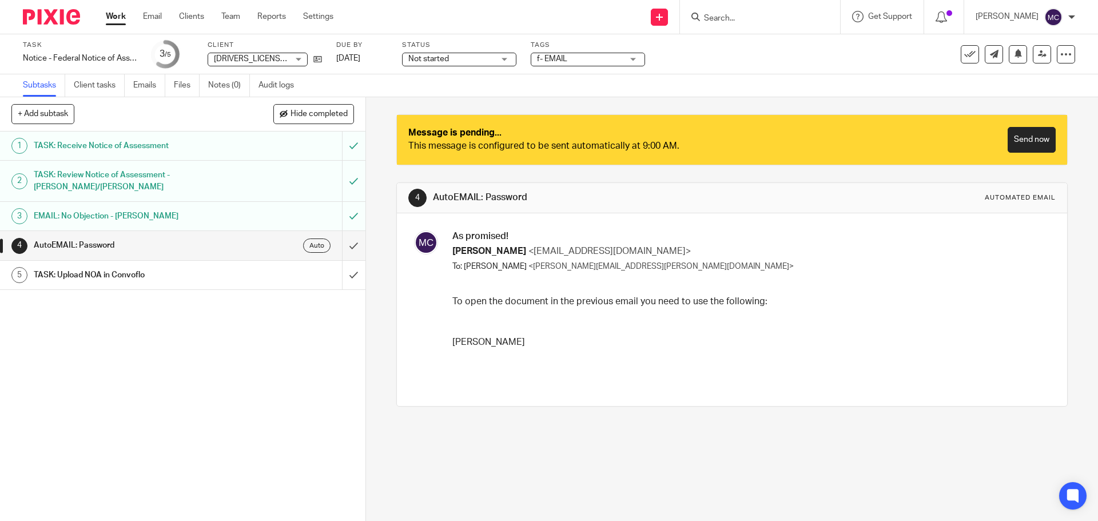
click at [244, 214] on div "EMAIL: No Objection - [PERSON_NAME]" at bounding box center [182, 216] width 297 height 17
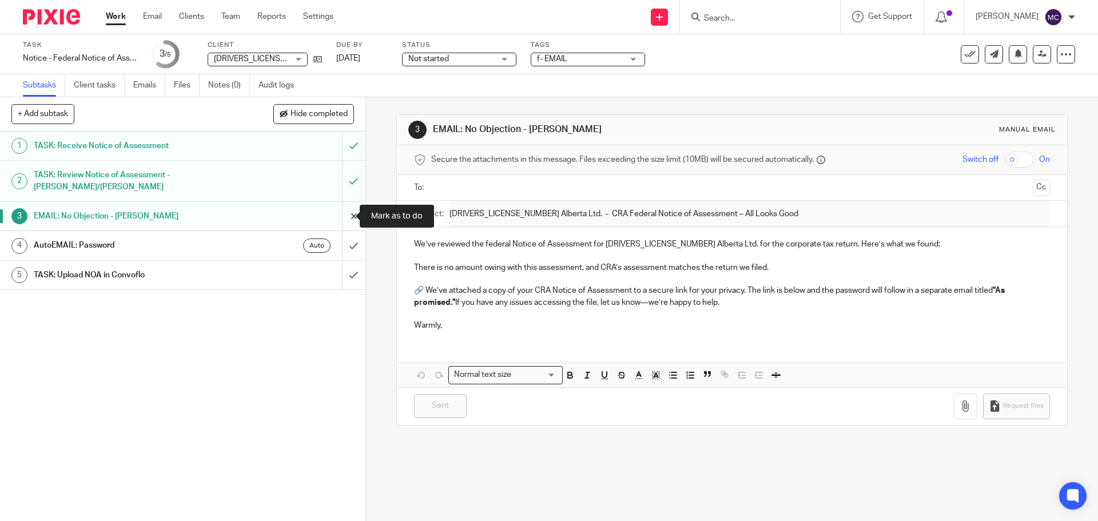
click at [343, 214] on input "submit" at bounding box center [182, 216] width 365 height 29
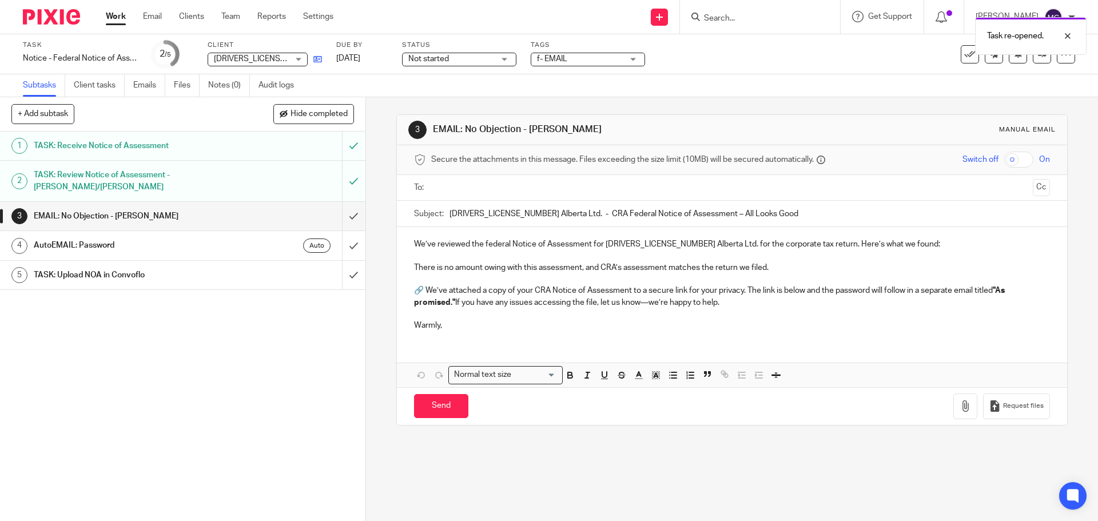
click at [321, 57] on icon at bounding box center [317, 59] width 9 height 9
click at [1008, 154] on input "checkbox" at bounding box center [1018, 160] width 29 height 16
checkbox input "true"
click at [458, 189] on input "text" at bounding box center [731, 187] width 592 height 13
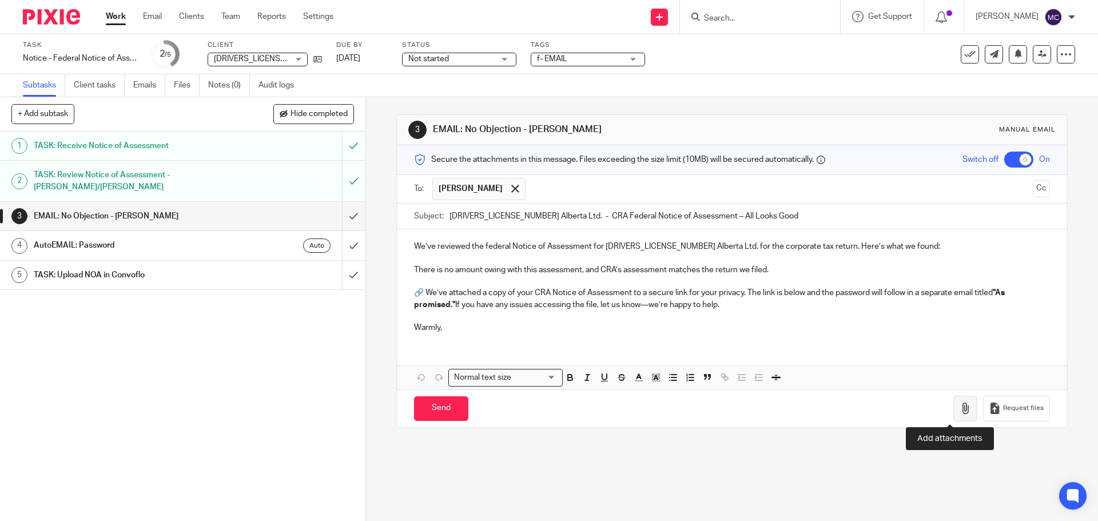
click at [960, 410] on icon "button" at bounding box center [965, 408] width 11 height 11
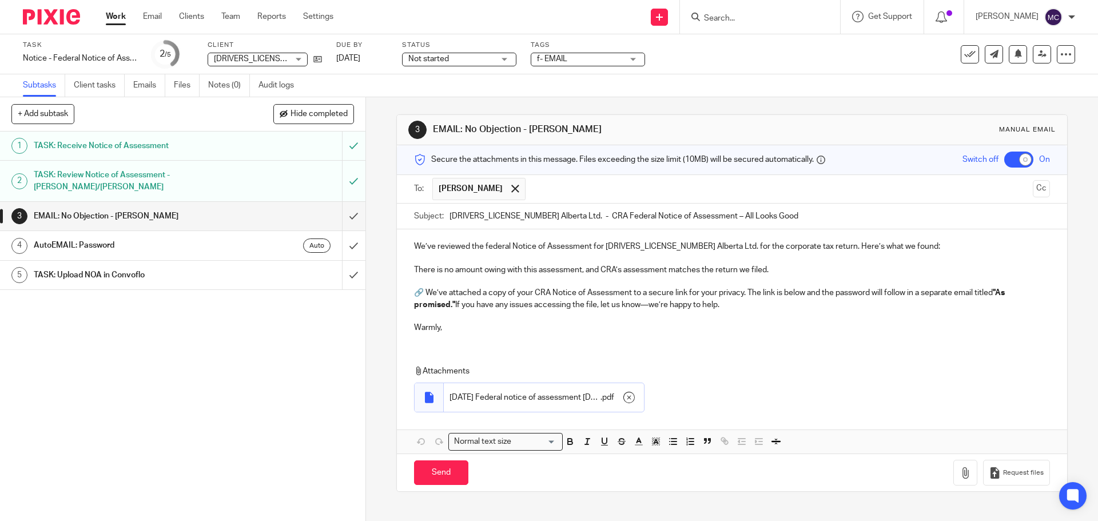
click at [414, 246] on p "We’ve reviewed the federal Notice of Assessment for 1812594 Alberta Ltd. for th…" at bounding box center [731, 246] width 635 height 11
click at [450, 325] on p "Warmly," at bounding box center [731, 327] width 635 height 11
click at [450, 213] on input "1812594 Alberta Ltd. - CRA Federal Notice of Assessment – All Looks Good" at bounding box center [750, 217] width 600 height 26
type input "1812594 Alberta Ltd. - CRA Federal Notice of Assessment – All Looks Good"
click at [414, 245] on p "We’ve reviewed the federal Notice of Assessment for 1812594 Alberta Ltd. for th…" at bounding box center [731, 246] width 635 height 11
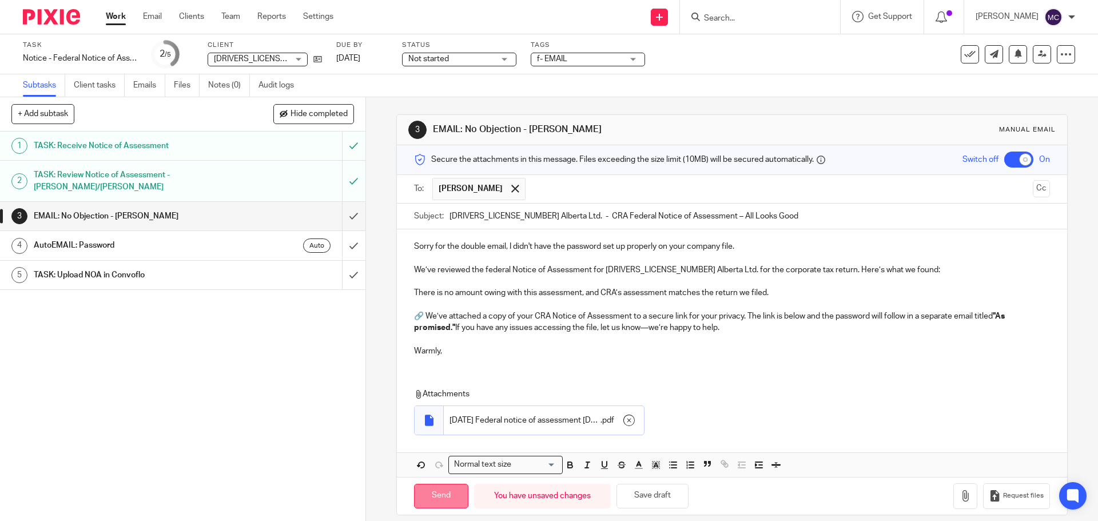
click at [434, 496] on input "Send" at bounding box center [441, 496] width 54 height 25
checkbox input "false"
type input "Sent"
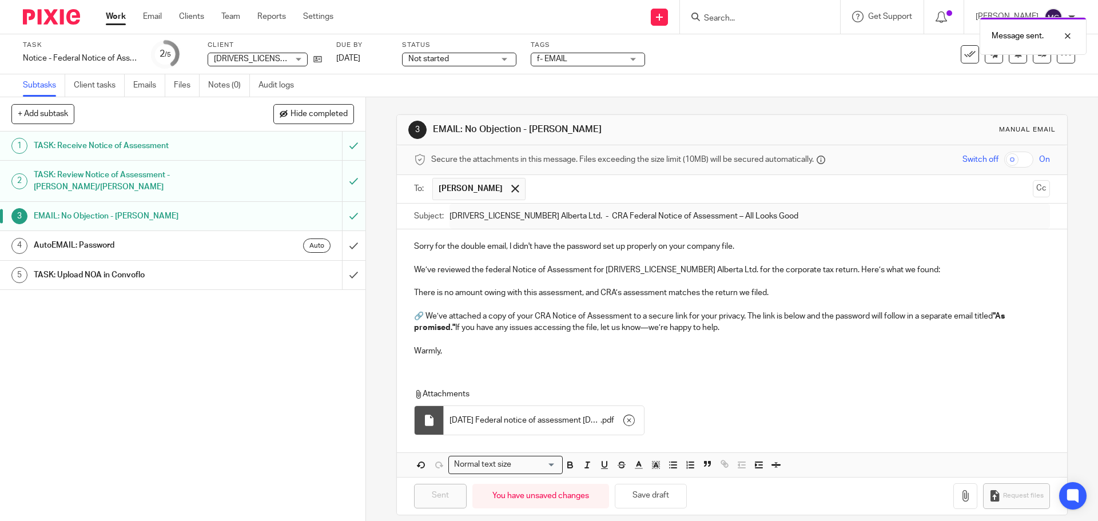
click at [240, 246] on div "Auto" at bounding box center [281, 245] width 99 height 14
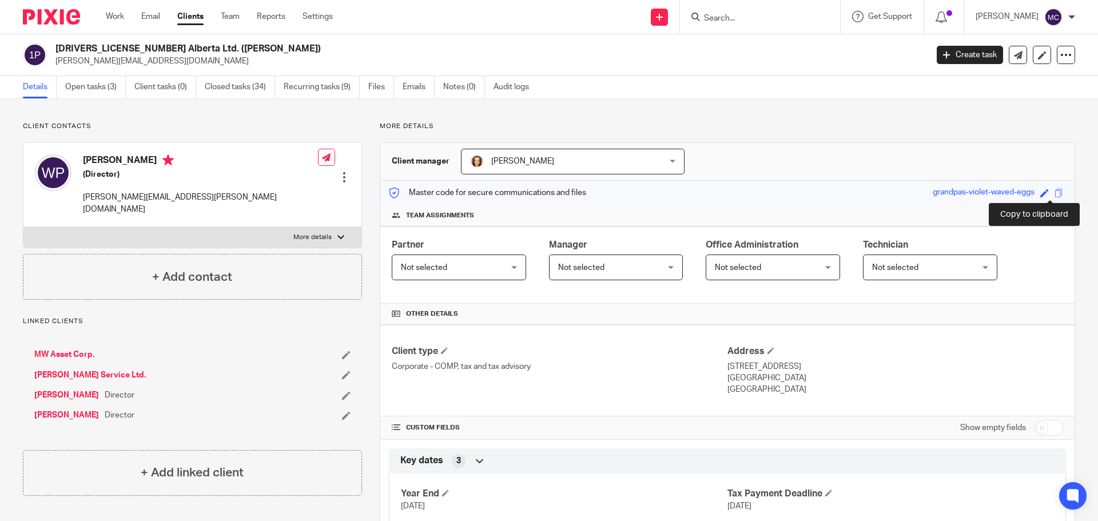
click at [1055, 189] on span at bounding box center [1059, 193] width 9 height 9
click at [1045, 425] on input "checkbox" at bounding box center [1048, 428] width 29 height 16
checkbox input "true"
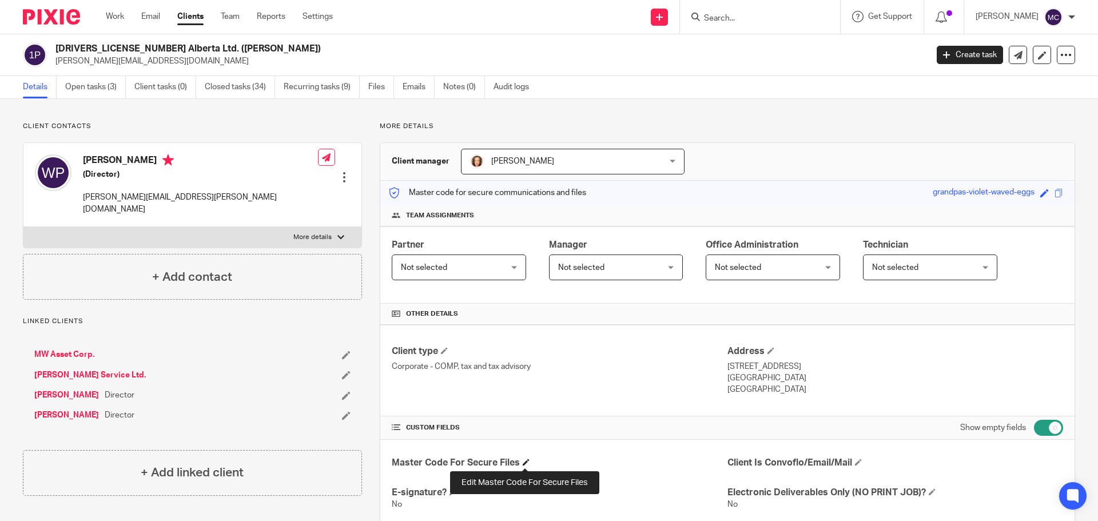
click at [523, 460] on span at bounding box center [526, 462] width 7 height 7
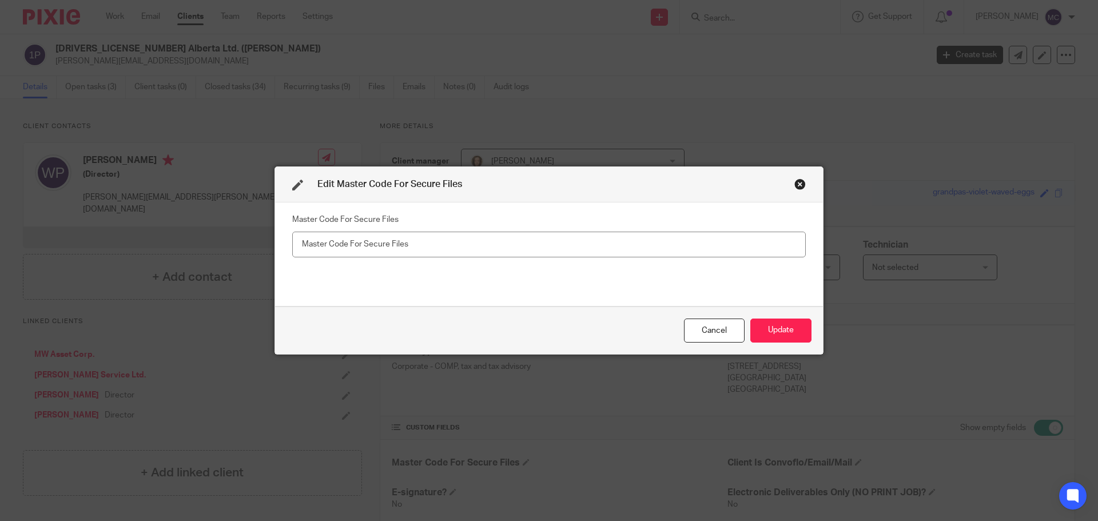
drag, startPoint x: 429, startPoint y: 236, endPoint x: 176, endPoint y: 241, distance: 253.4
click at [176, 241] on div "Edit Master Code For Secure Files Master Code For Secure Files Cancel Update" at bounding box center [549, 260] width 1098 height 521
type input "grandpas-violet-waved-eggs"
click at [763, 328] on button "Update" at bounding box center [780, 331] width 61 height 25
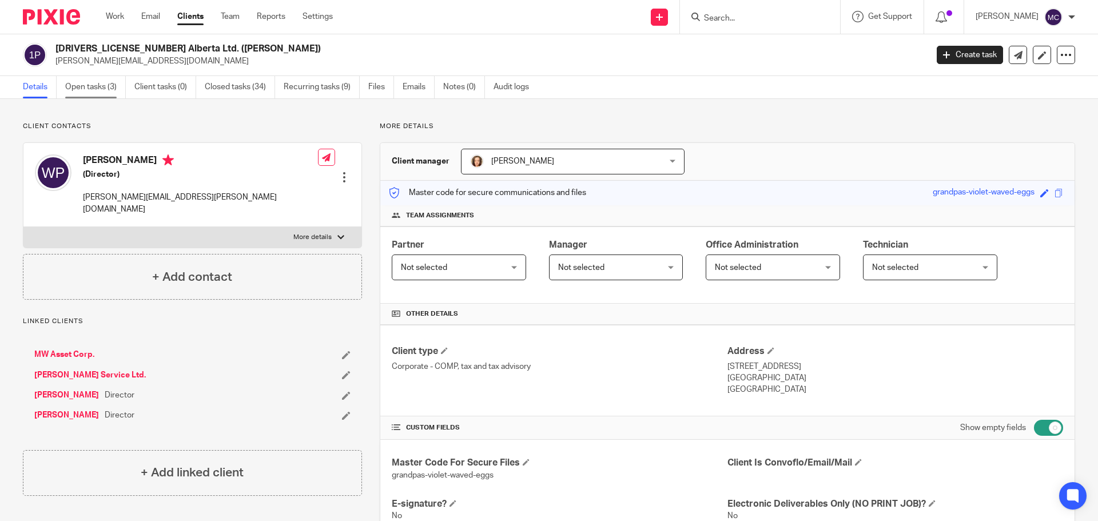
click at [93, 89] on link "Open tasks (3)" at bounding box center [95, 87] width 61 height 22
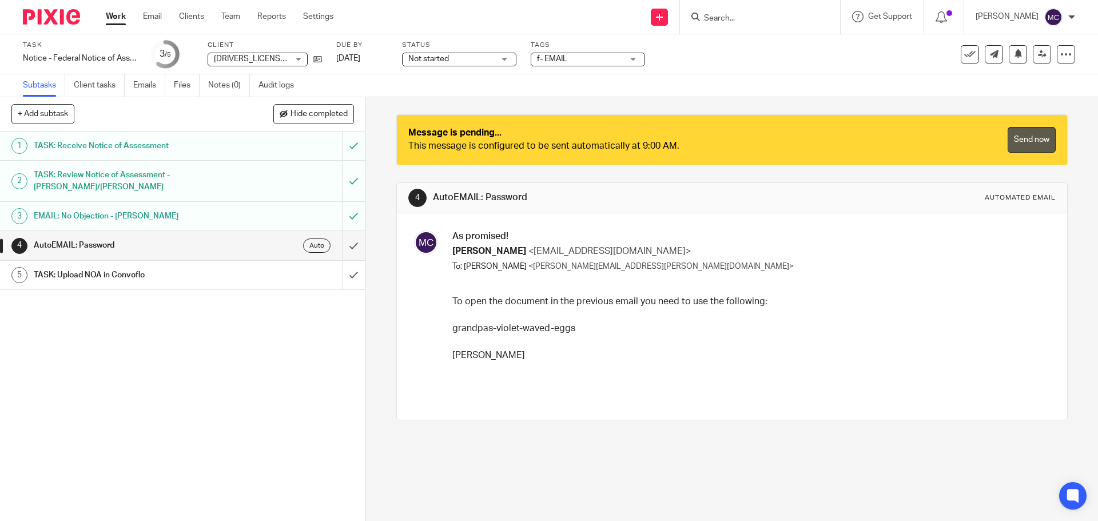
click at [1026, 140] on link "Send now" at bounding box center [1032, 140] width 48 height 26
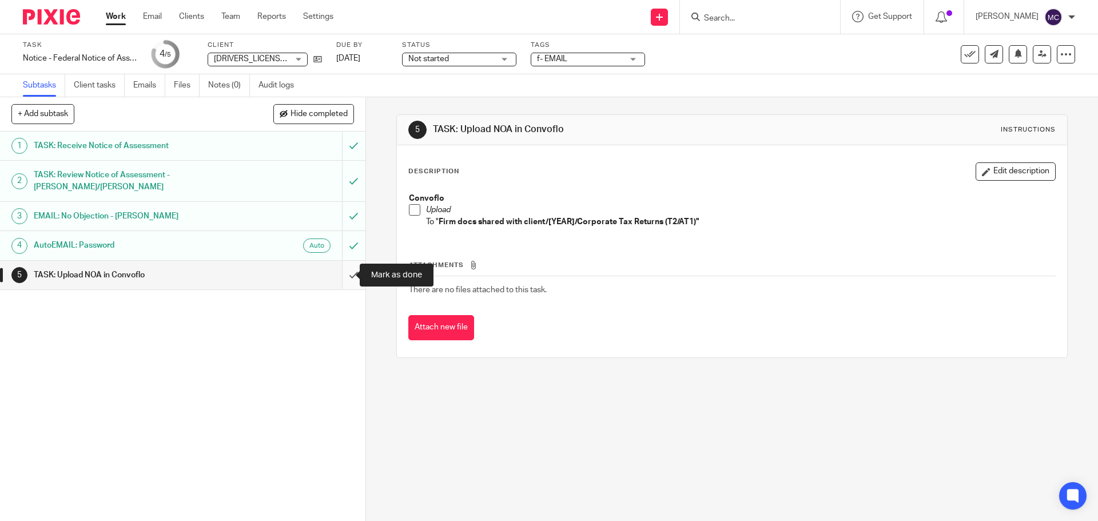
click at [337, 277] on input "submit" at bounding box center [182, 275] width 365 height 29
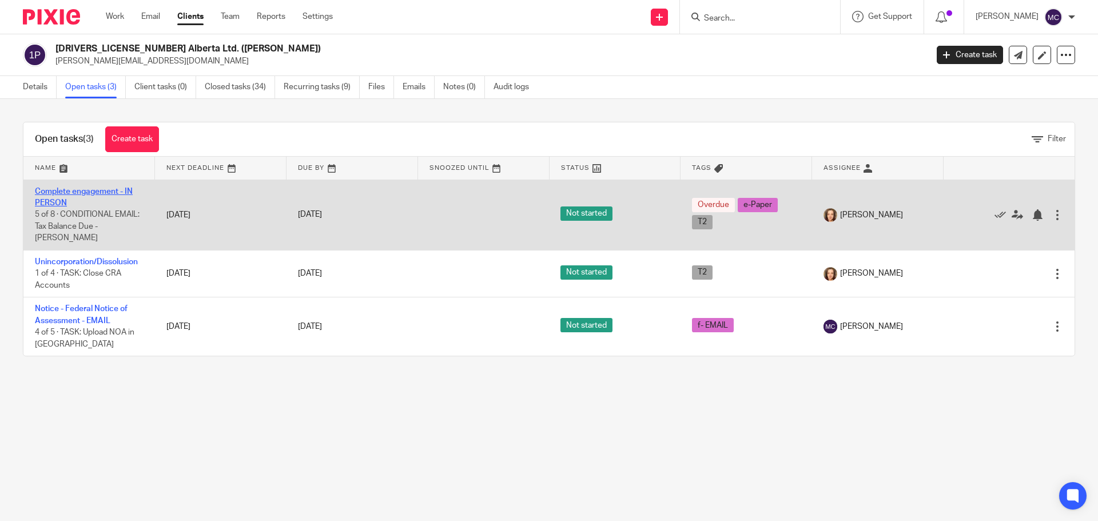
click at [83, 188] on link "Complete engagement - IN PERSON" at bounding box center [84, 197] width 98 height 19
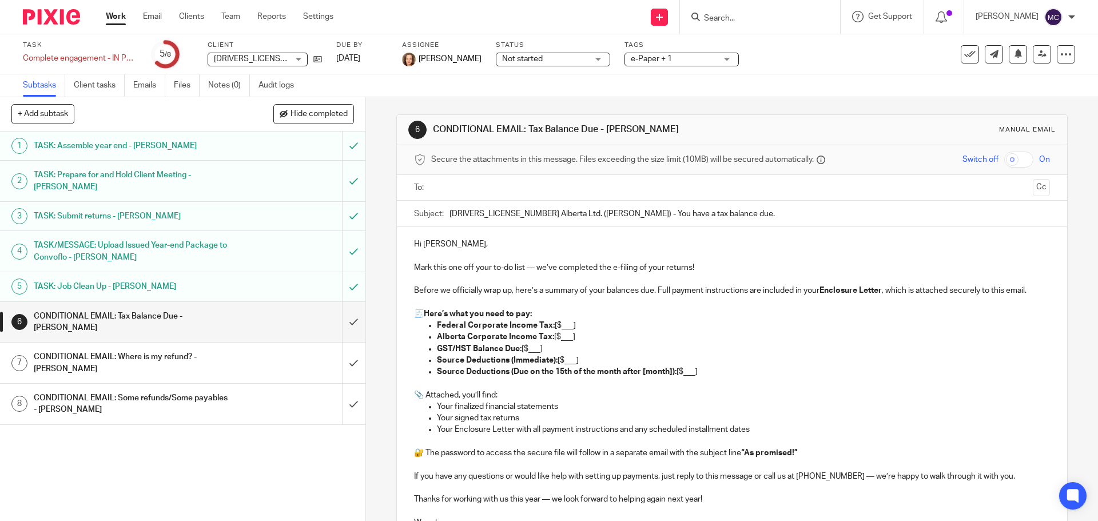
click at [132, 245] on h1 "TASK/MESSAGE: Upload Issued Year-end Package to Convoflo - [PERSON_NAME]" at bounding box center [133, 251] width 198 height 29
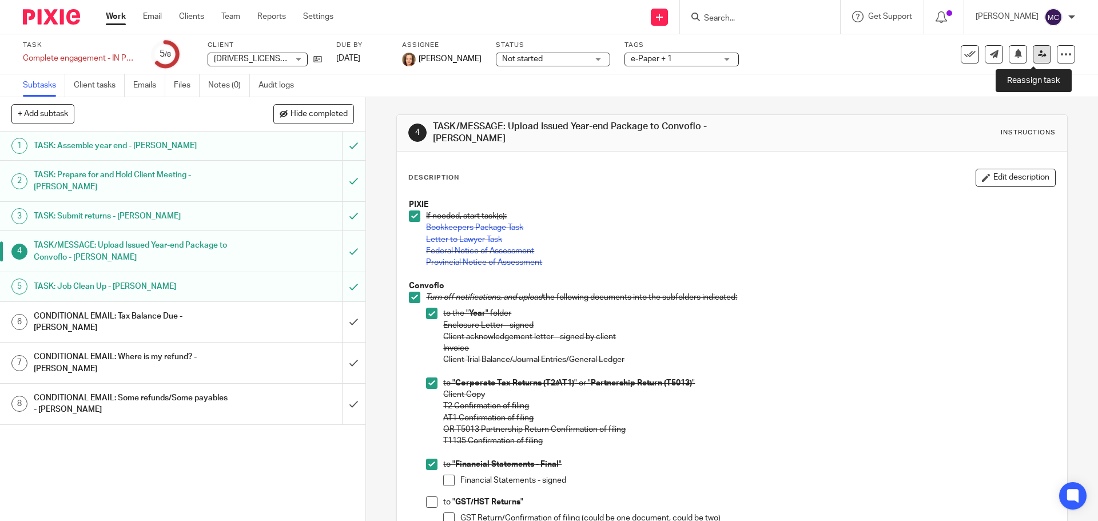
click at [1038, 55] on icon at bounding box center [1042, 54] width 9 height 9
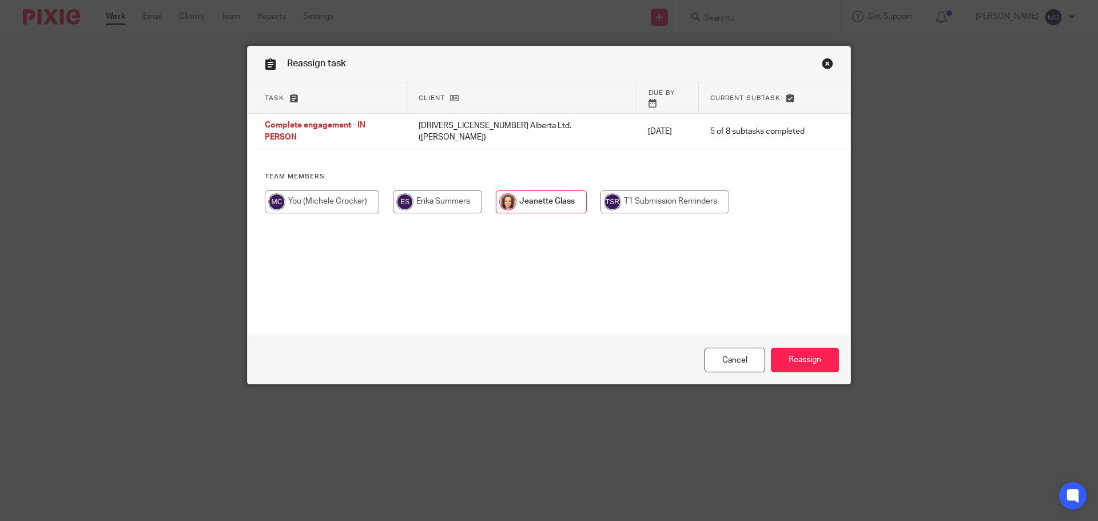
click at [343, 190] on input "radio" at bounding box center [322, 201] width 114 height 23
radio input "true"
click at [806, 364] on input "Reassign" at bounding box center [805, 360] width 68 height 25
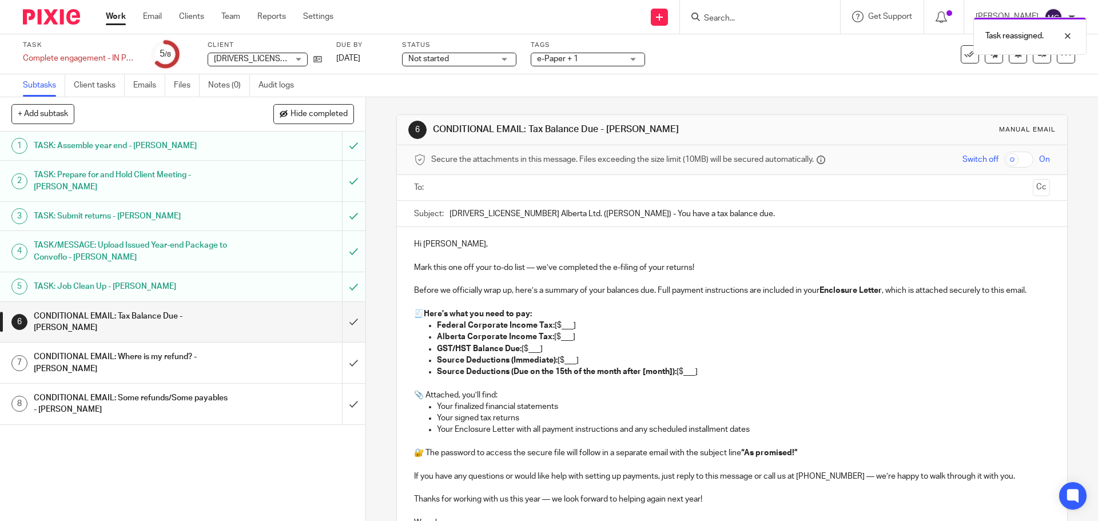
click at [269, 284] on div "TASK: Job Clean Up - [PERSON_NAME]" at bounding box center [182, 286] width 297 height 17
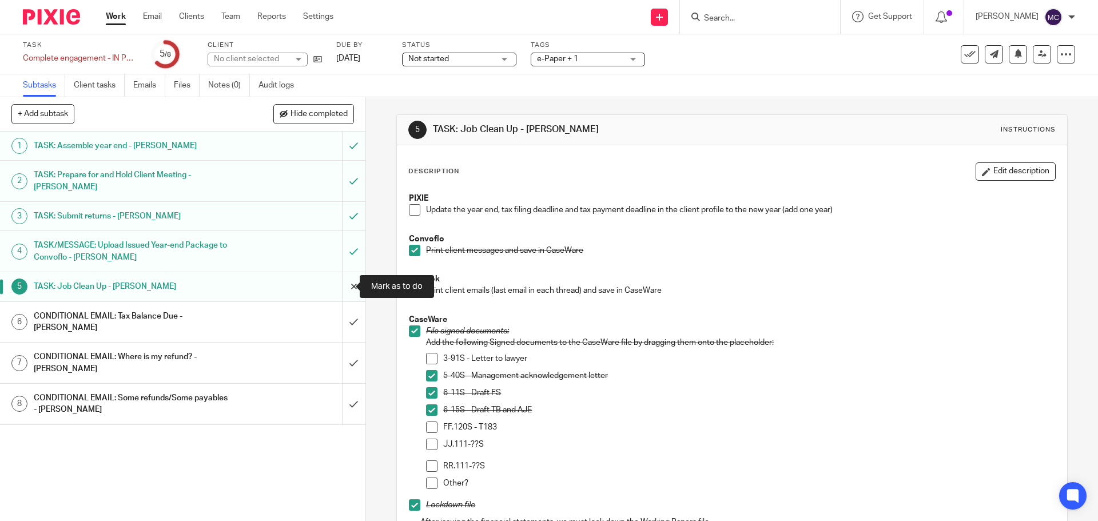
click at [341, 288] on input "submit" at bounding box center [182, 286] width 365 height 29
click at [339, 288] on input "submit" at bounding box center [182, 286] width 365 height 29
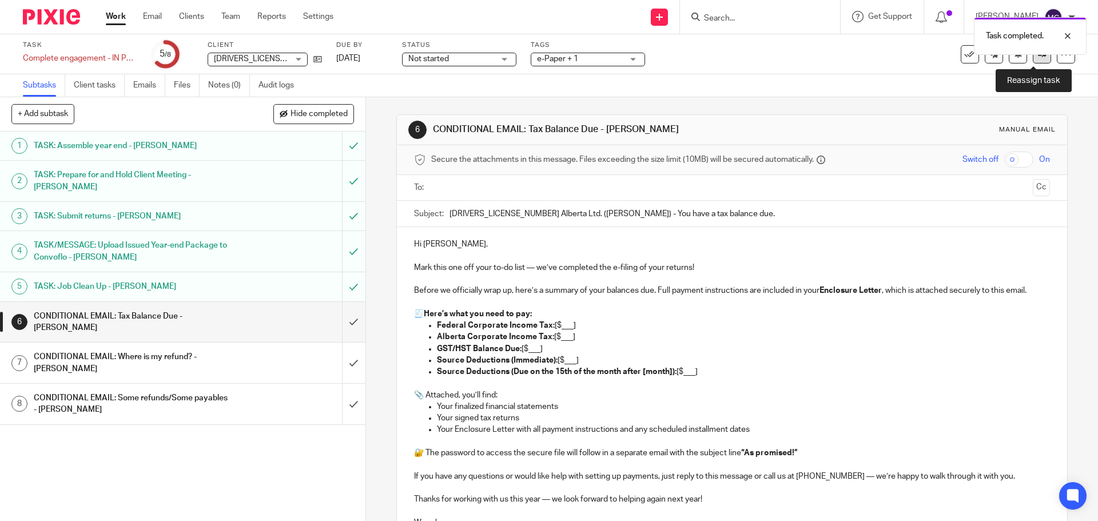
click at [1033, 57] on link at bounding box center [1042, 54] width 18 height 18
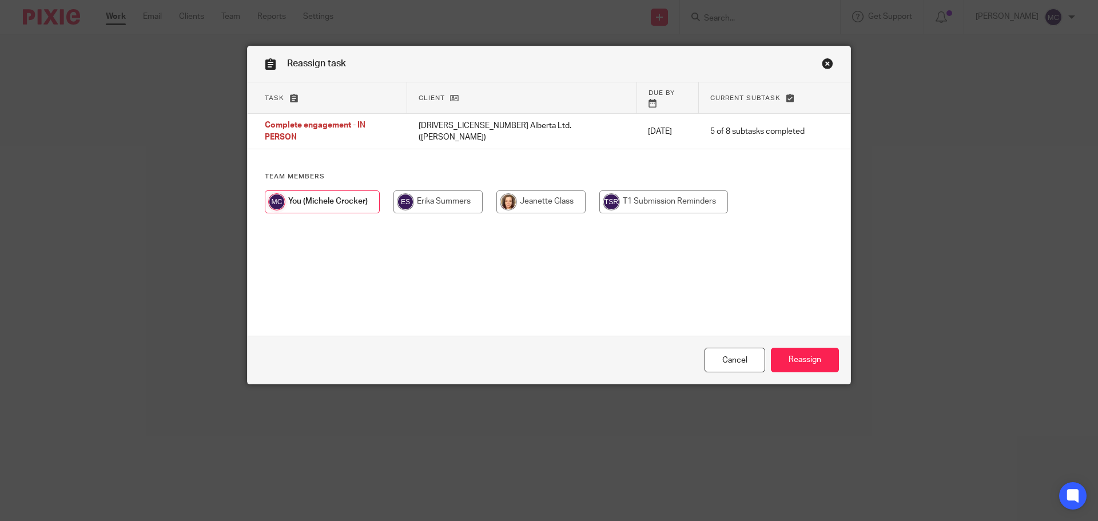
click at [547, 190] on input "radio" at bounding box center [540, 201] width 89 height 23
radio input "true"
click at [808, 361] on input "Reassign" at bounding box center [805, 360] width 68 height 25
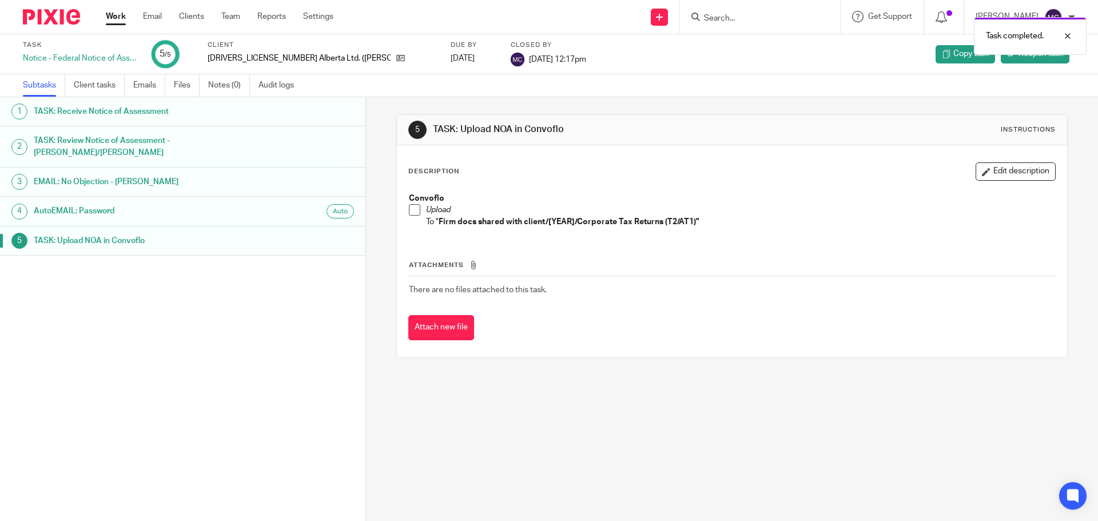
click at [412, 209] on span at bounding box center [414, 209] width 11 height 11
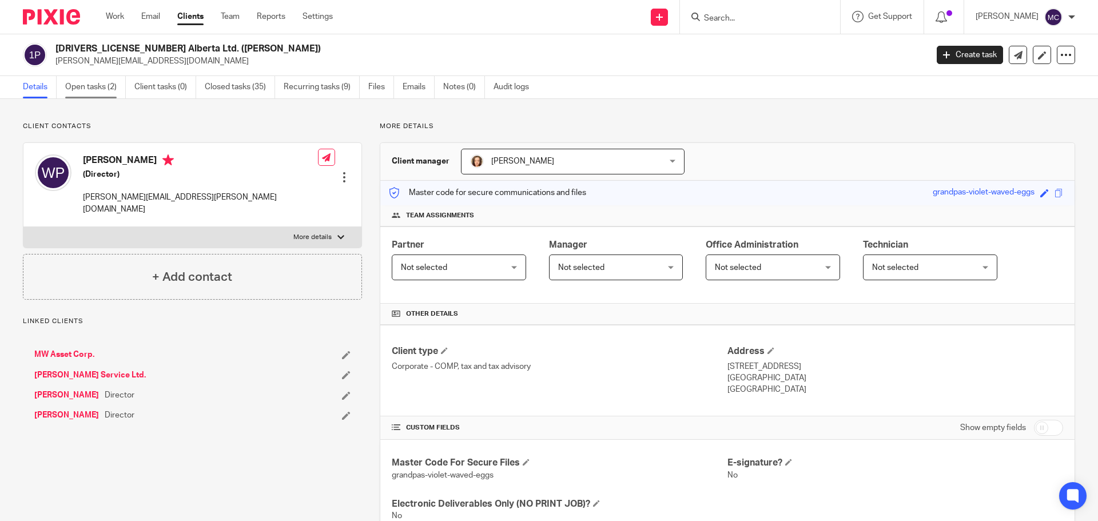
click at [93, 84] on link "Open tasks (2)" at bounding box center [95, 87] width 61 height 22
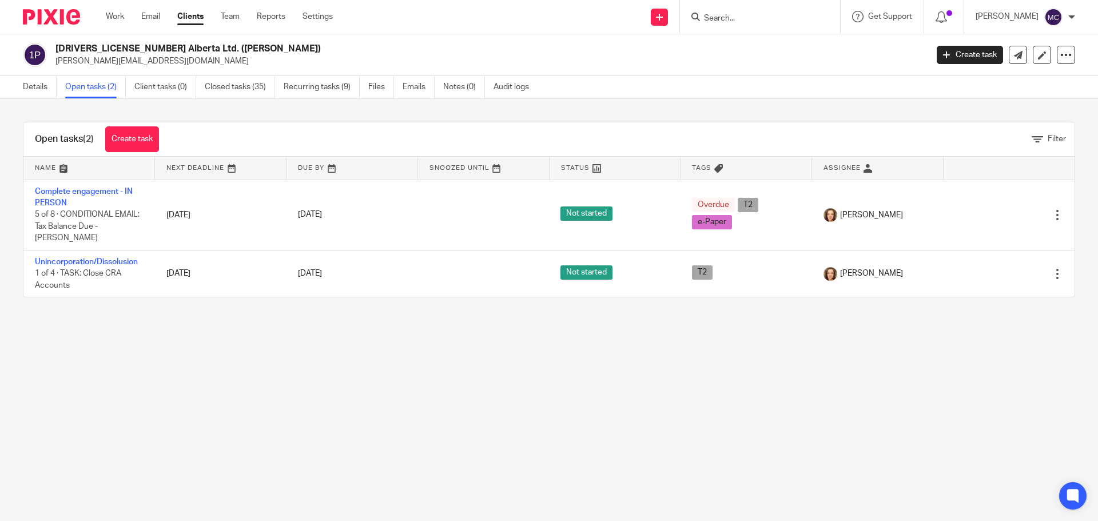
click at [139, 347] on main "[DRIVERS_LICENSE_NUMBER] Alberta Ltd. ([PERSON_NAME]) [PERSON_NAME][EMAIL_ADDRE…" at bounding box center [549, 260] width 1098 height 521
click at [121, 19] on link "Work" at bounding box center [115, 16] width 18 height 11
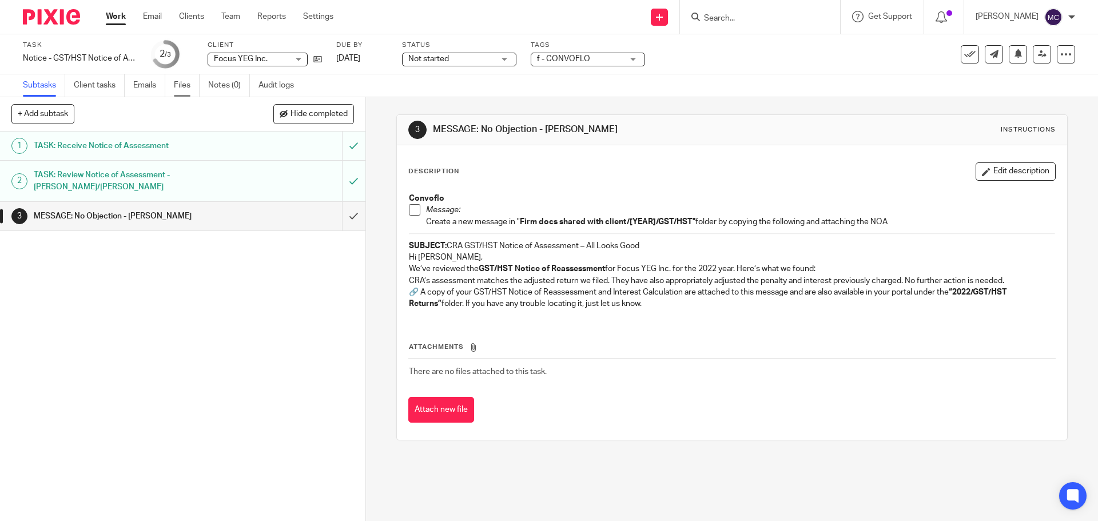
click at [184, 84] on link "Files" at bounding box center [187, 85] width 26 height 22
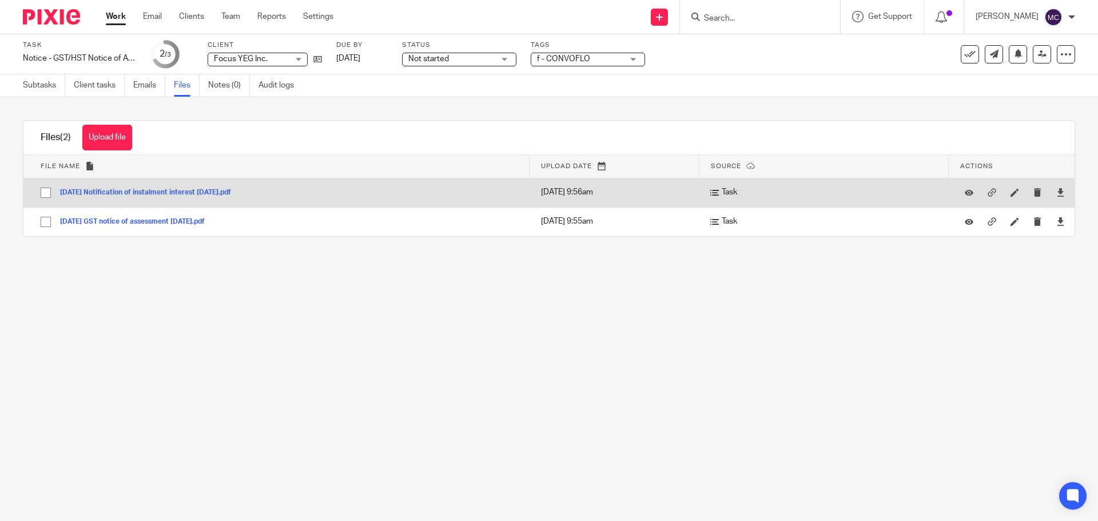
click at [45, 193] on input "checkbox" at bounding box center [46, 193] width 22 height 22
checkbox input "true"
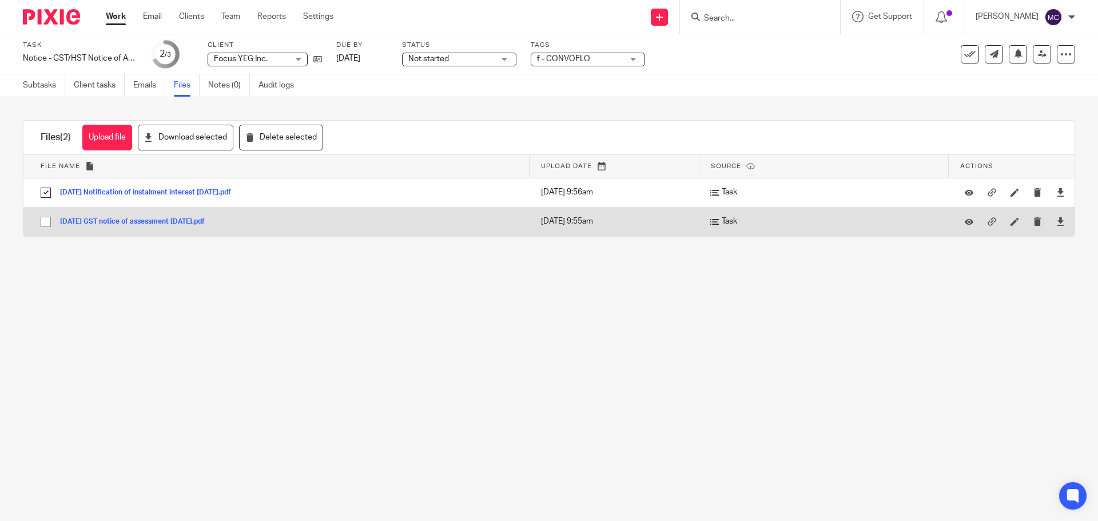
click at [47, 222] on input "checkbox" at bounding box center [46, 222] width 22 height 22
checkbox input "true"
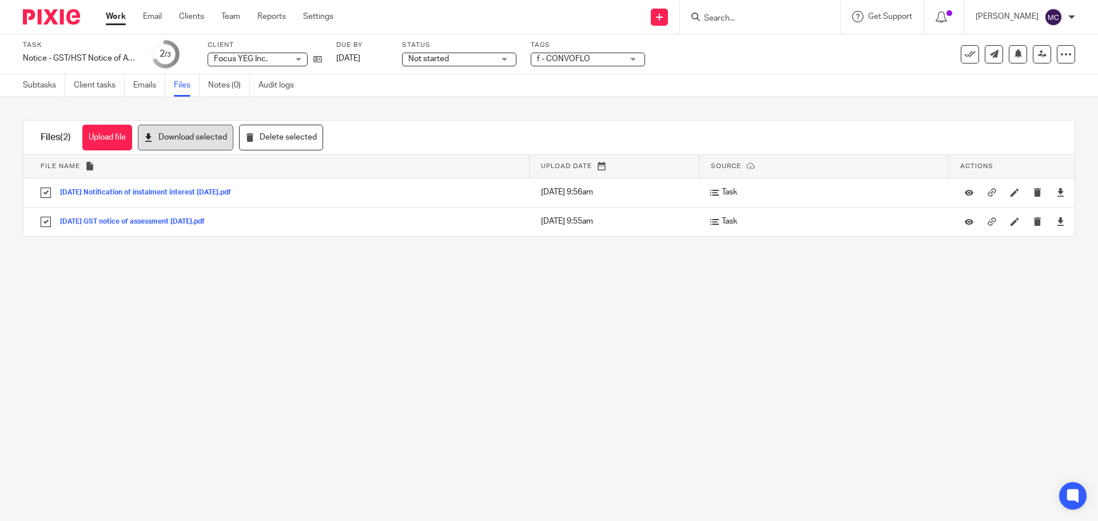
click at [180, 136] on button "Download selected" at bounding box center [186, 138] width 96 height 26
click at [36, 81] on link "Subtasks" at bounding box center [44, 85] width 42 height 22
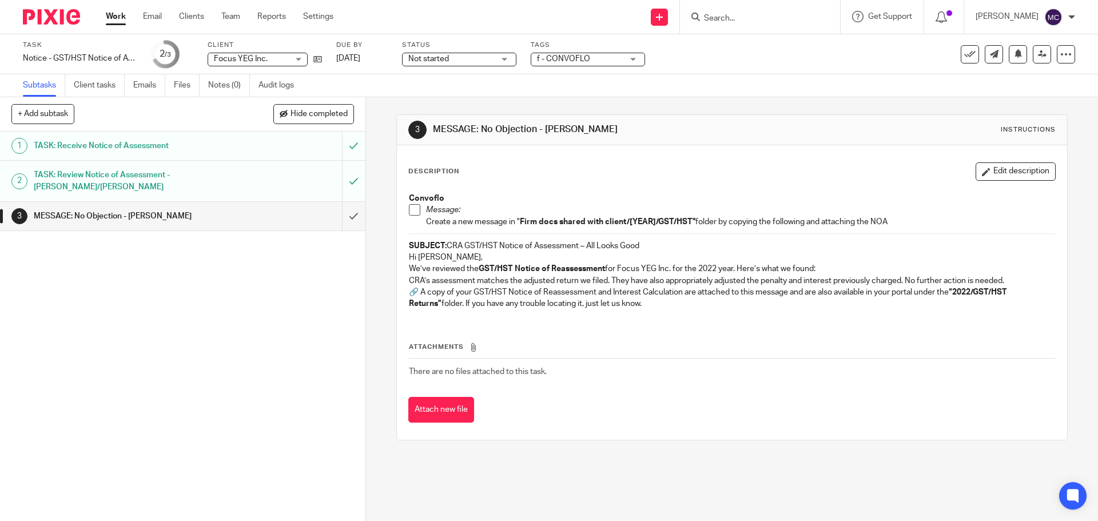
drag, startPoint x: 444, startPoint y: 242, endPoint x: 653, endPoint y: 310, distance: 219.0
click at [653, 310] on div "Convoflo Message: Create a new message in " Firm docs shared with client/[YEAR]…" at bounding box center [731, 252] width 657 height 131
copy div "CRA GST/HST Notice of Assessment – All Looks Good Hi Lily, We’ve reviewed the G…"
drag, startPoint x: 413, startPoint y: 212, endPoint x: 408, endPoint y: 215, distance: 5.9
click at [413, 212] on span at bounding box center [414, 209] width 11 height 11
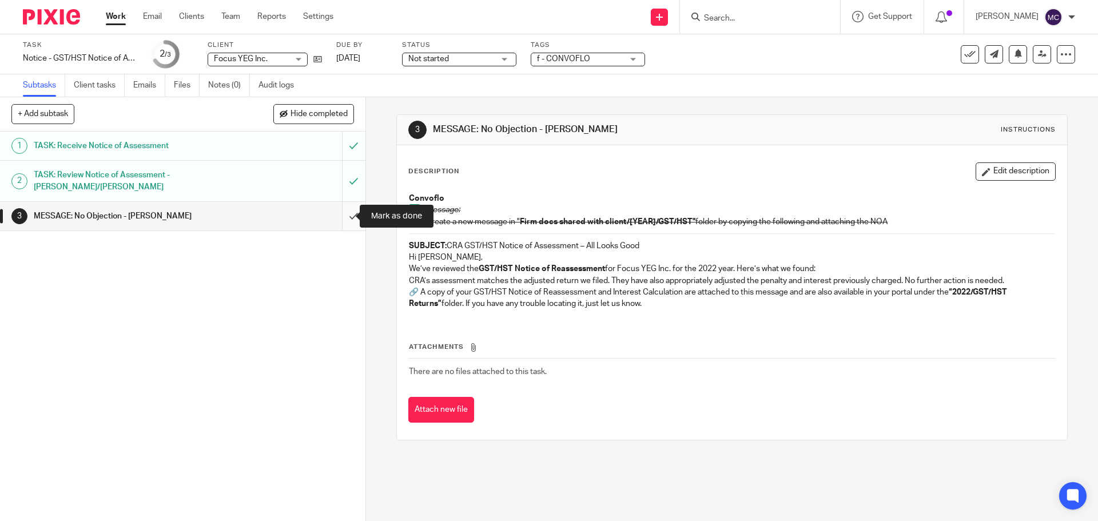
click at [341, 217] on input "submit" at bounding box center [182, 216] width 365 height 29
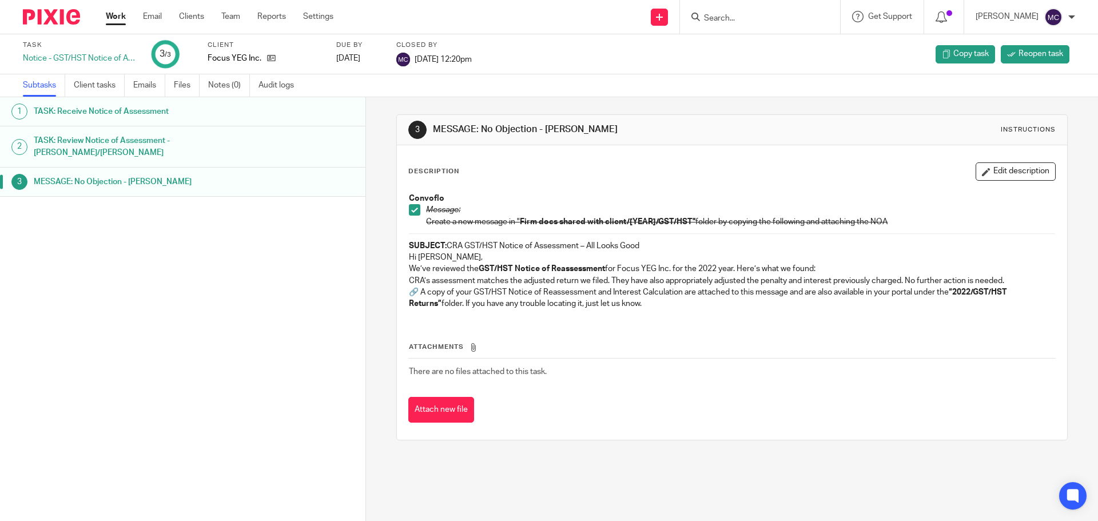
click at [745, 342] on th "Attachments" at bounding box center [731, 349] width 647 height 17
